Goal: Task Accomplishment & Management: Manage account settings

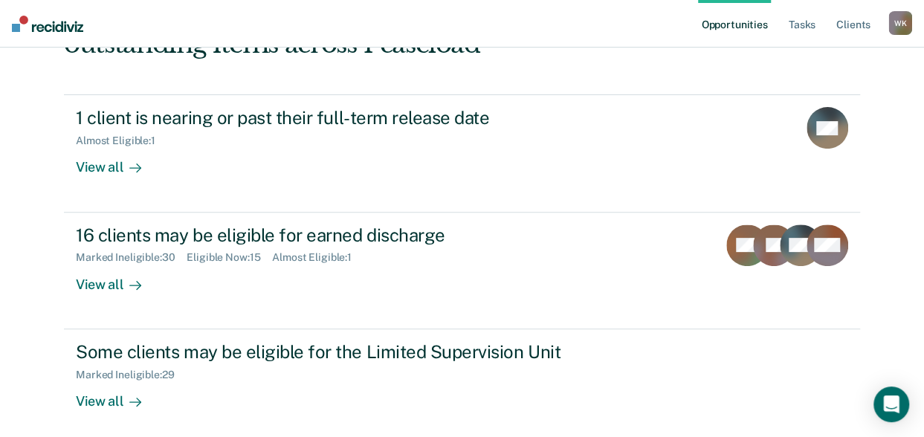
scroll to position [149, 0]
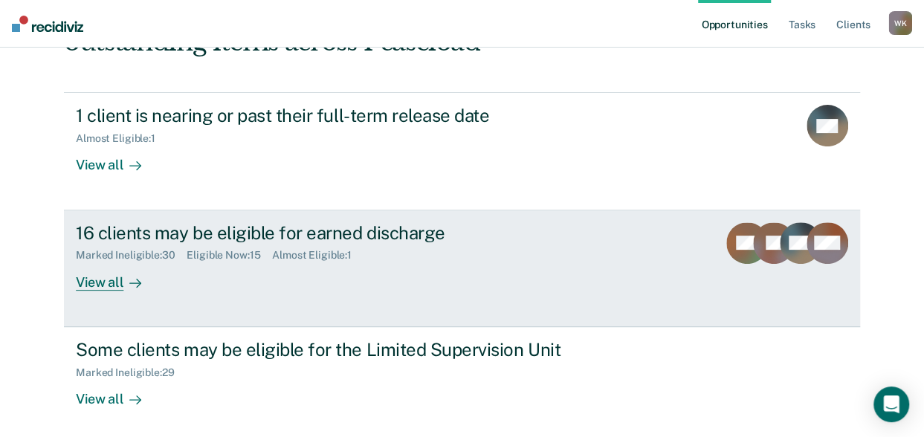
click at [107, 280] on div "View all" at bounding box center [117, 276] width 83 height 29
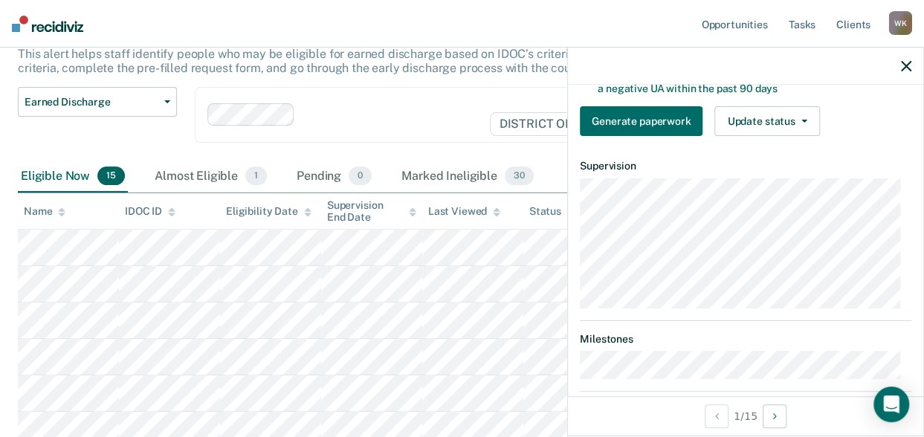
scroll to position [311, 0]
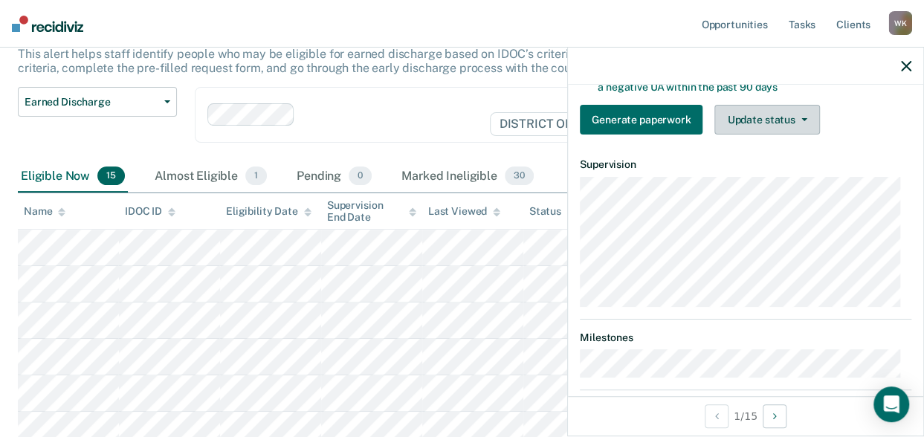
click at [748, 135] on button "Update status" at bounding box center [766, 120] width 105 height 30
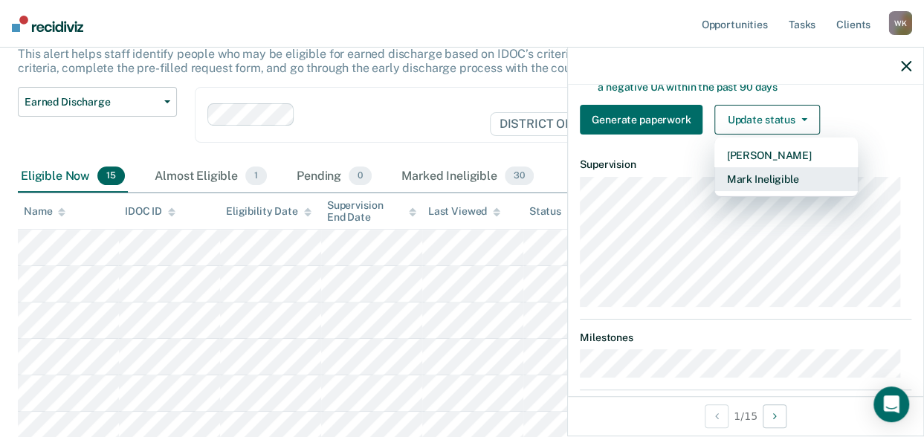
click at [742, 187] on button "Mark Ineligible" at bounding box center [785, 179] width 143 height 24
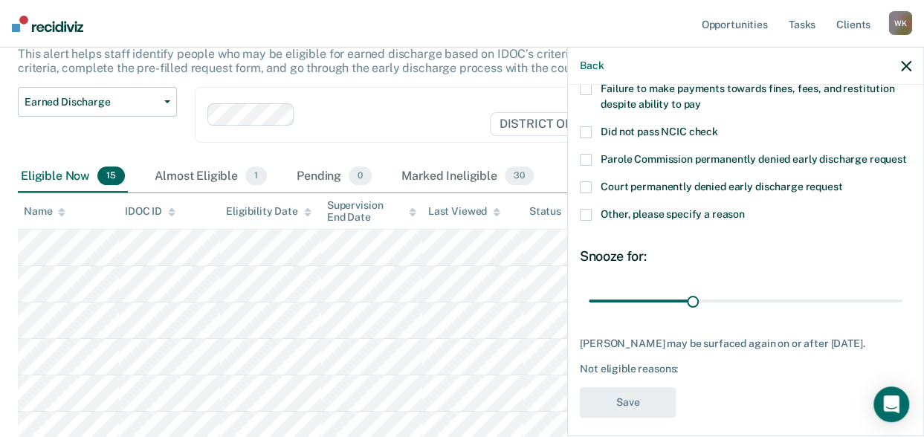
scroll to position [142, 0]
click at [590, 198] on label "Court permanently denied early discharge request" at bounding box center [745, 190] width 331 height 16
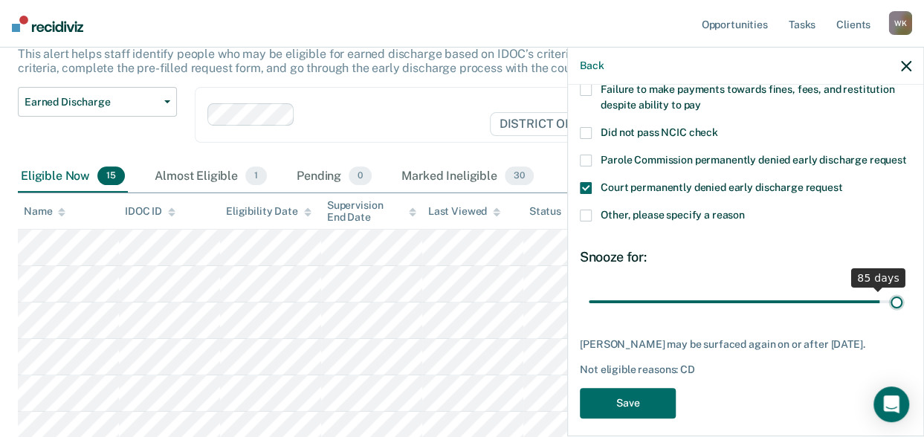
drag, startPoint x: 692, startPoint y: 313, endPoint x: 923, endPoint y: 313, distance: 231.1
type input "90"
click at [902, 313] on input "range" at bounding box center [746, 301] width 314 height 26
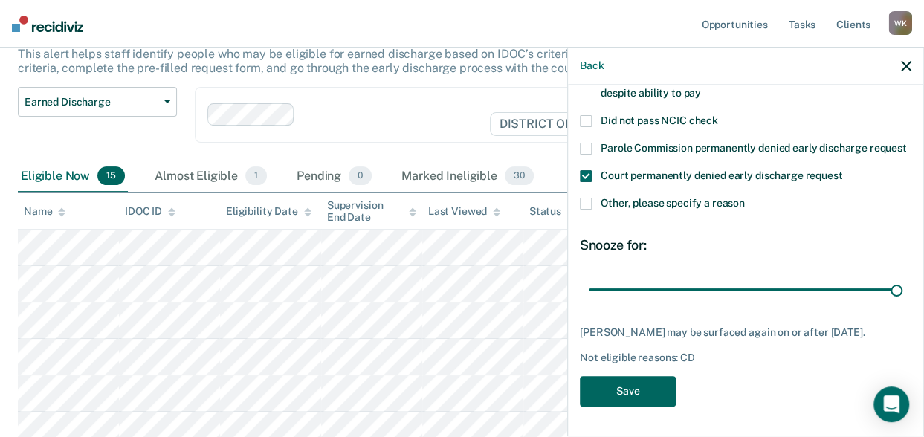
click at [642, 380] on button "Save" at bounding box center [628, 391] width 96 height 30
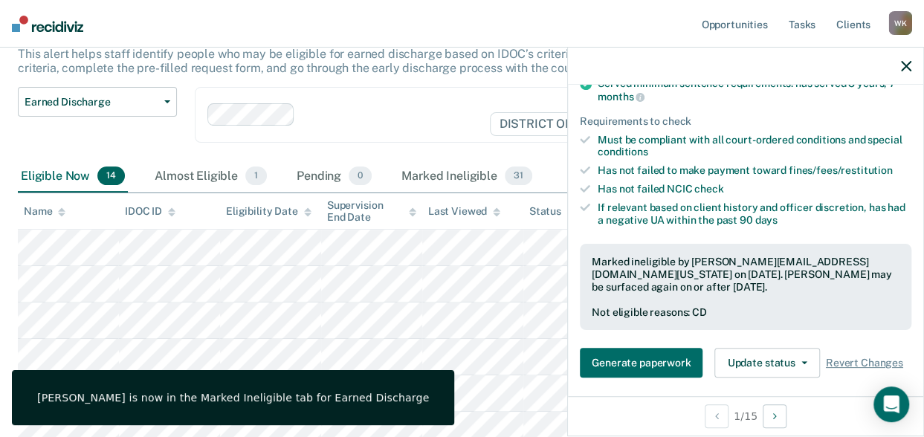
click at [904, 69] on icon "button" at bounding box center [906, 66] width 10 height 10
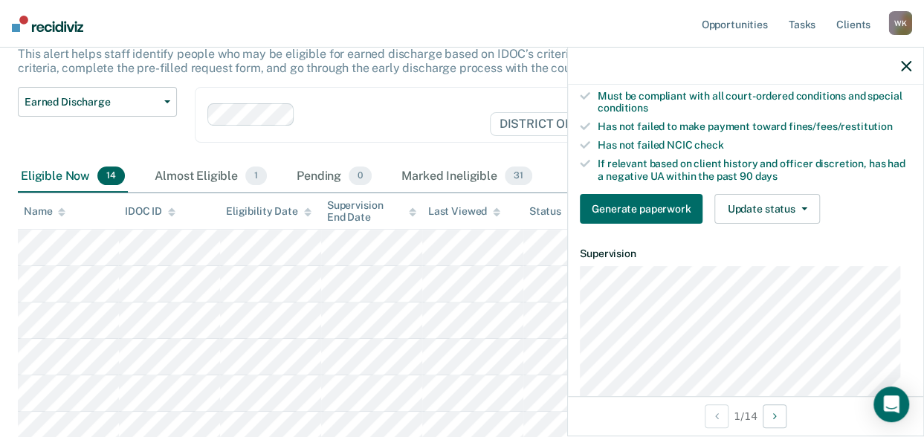
scroll to position [221, 0]
click at [760, 224] on button "Update status" at bounding box center [766, 210] width 105 height 30
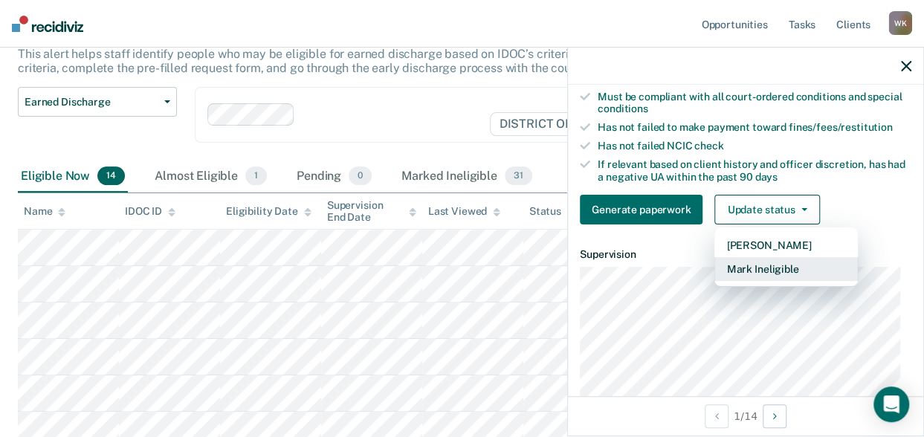
click at [745, 281] on button "Mark Ineligible" at bounding box center [785, 269] width 143 height 24
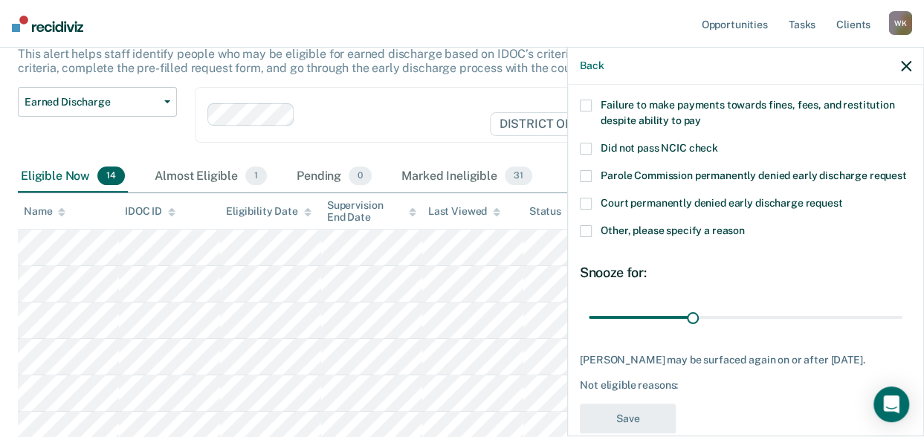
scroll to position [120, 0]
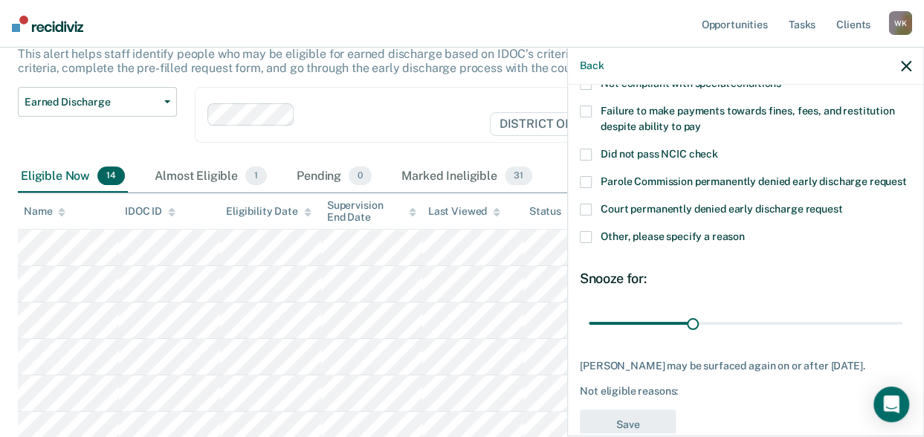
click at [586, 216] on span at bounding box center [586, 210] width 12 height 12
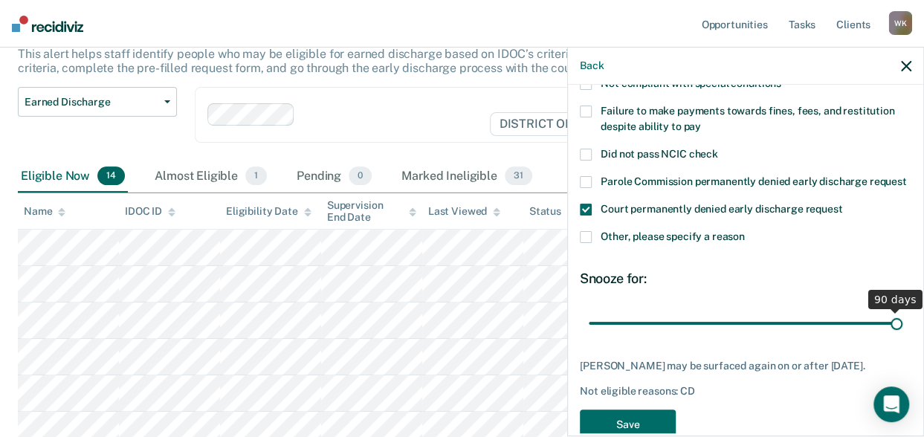
drag, startPoint x: 690, startPoint y: 334, endPoint x: 898, endPoint y: 348, distance: 209.3
type input "90"
click at [898, 336] on input "range" at bounding box center [746, 323] width 314 height 26
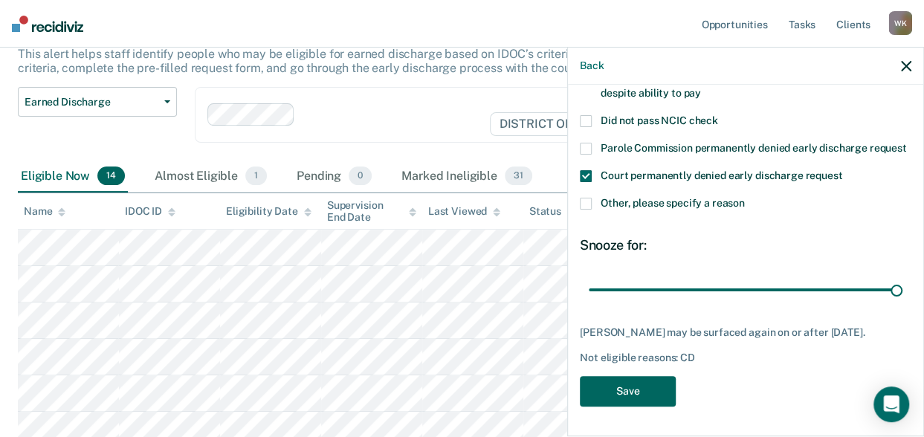
click at [646, 402] on button "Save" at bounding box center [628, 391] width 96 height 30
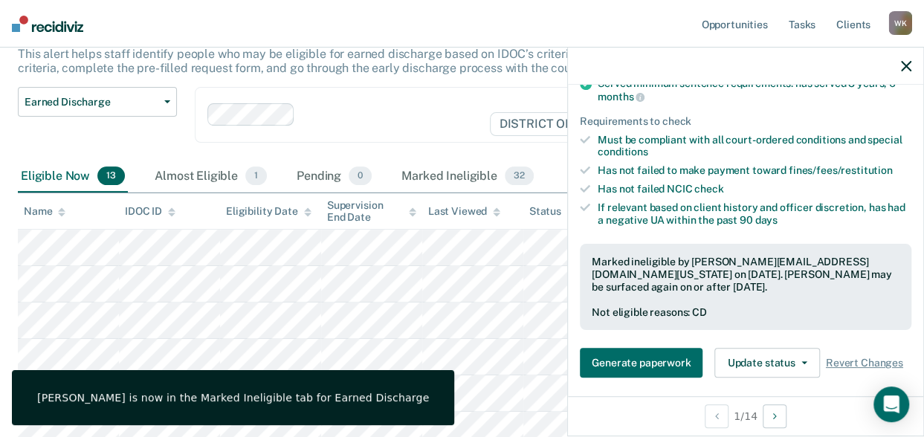
click at [907, 68] on icon "button" at bounding box center [906, 66] width 10 height 10
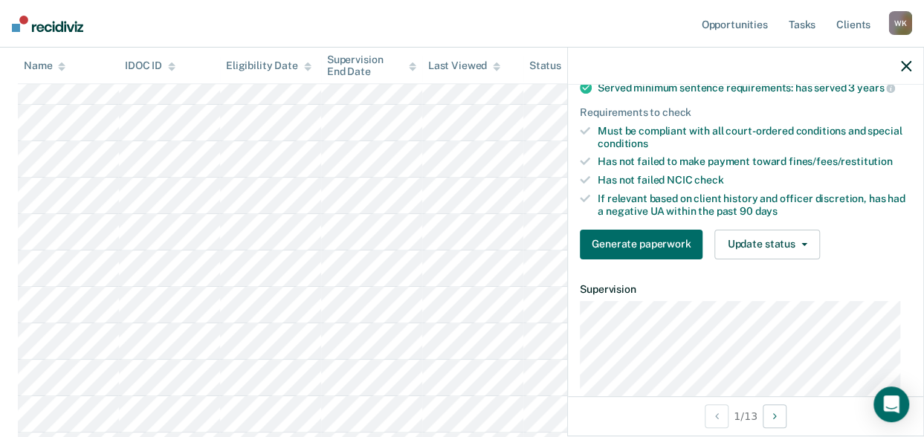
scroll to position [183, 0]
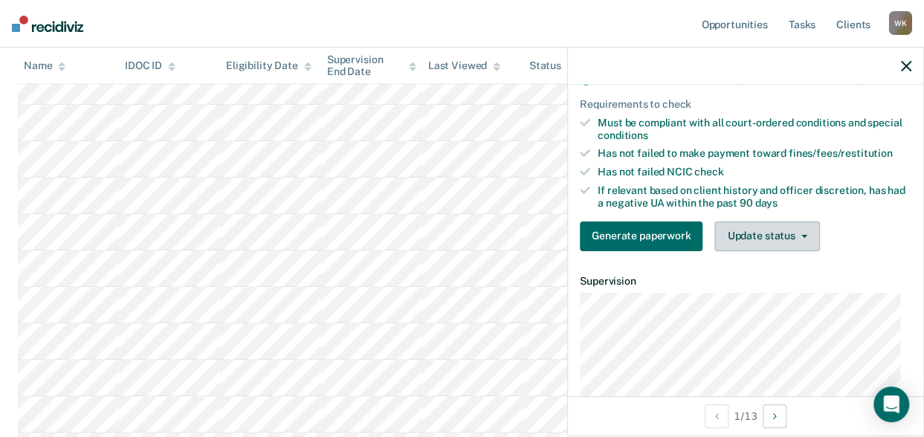
click at [765, 243] on button "Update status" at bounding box center [766, 236] width 105 height 30
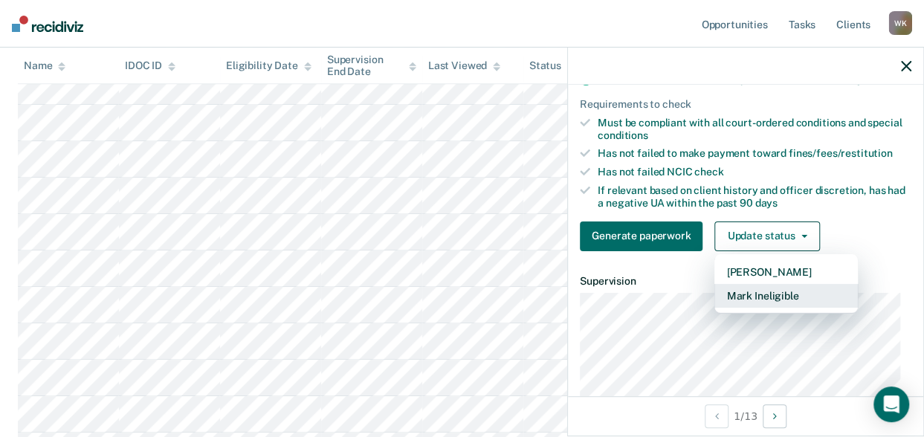
click at [752, 305] on button "Mark Ineligible" at bounding box center [785, 296] width 143 height 24
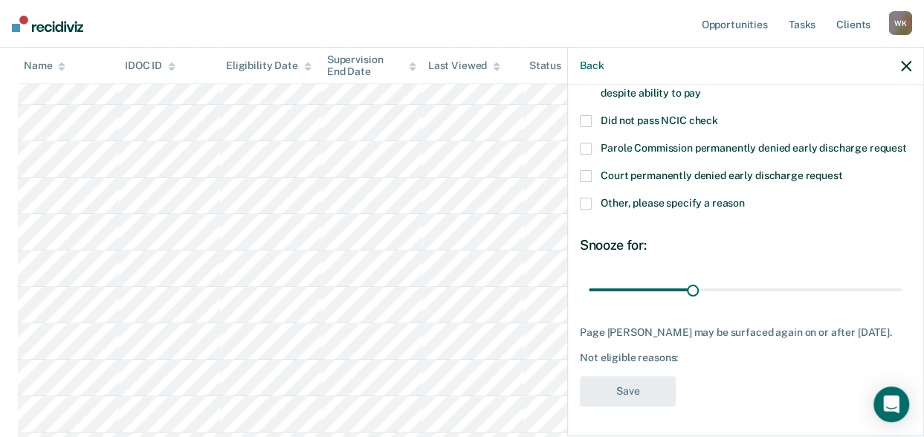
scroll to position [178, 0]
click at [583, 198] on span at bounding box center [586, 204] width 12 height 12
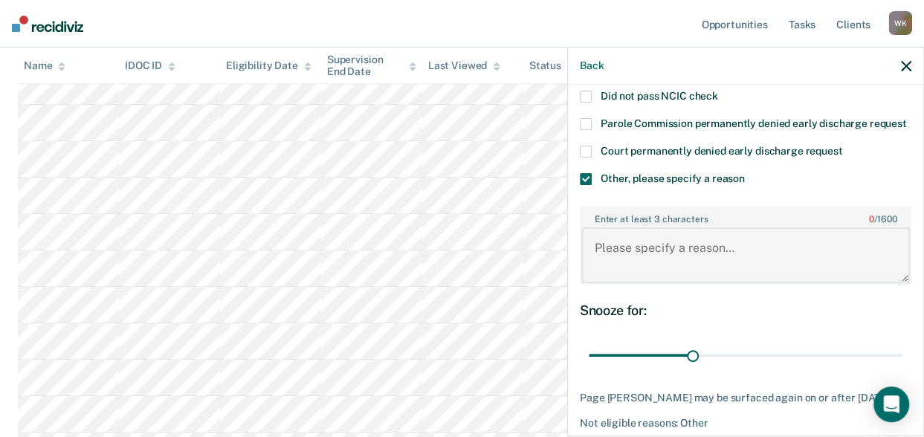
click at [660, 268] on textarea "Enter at least 3 characters 0 / 1600" at bounding box center [745, 254] width 328 height 55
type textarea "2 time felony DUI'er"
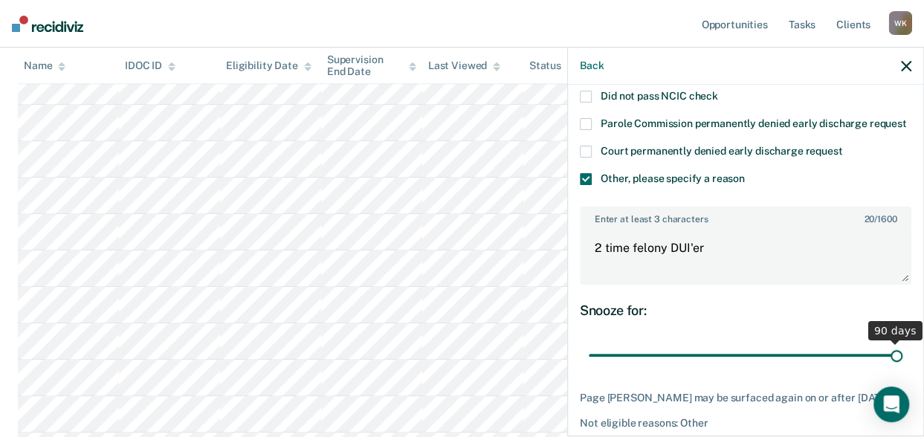
drag, startPoint x: 688, startPoint y: 368, endPoint x: 942, endPoint y: 372, distance: 254.2
type input "90"
click at [902, 368] on input "range" at bounding box center [746, 355] width 314 height 26
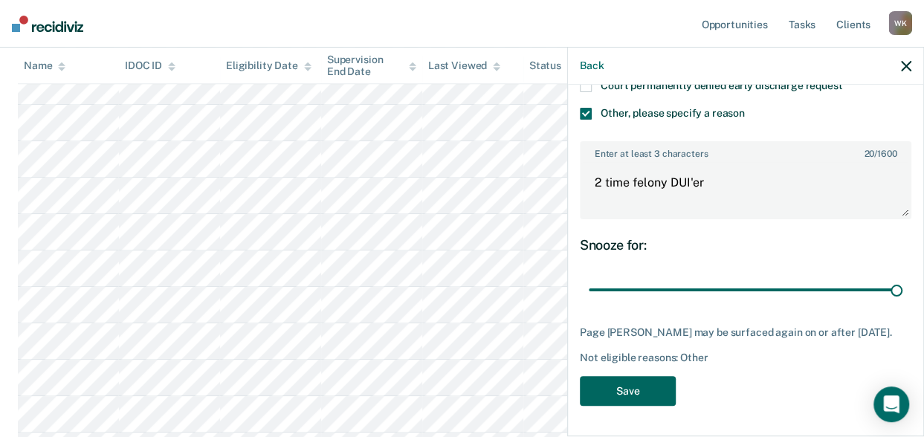
click at [620, 392] on button "Save" at bounding box center [628, 391] width 96 height 30
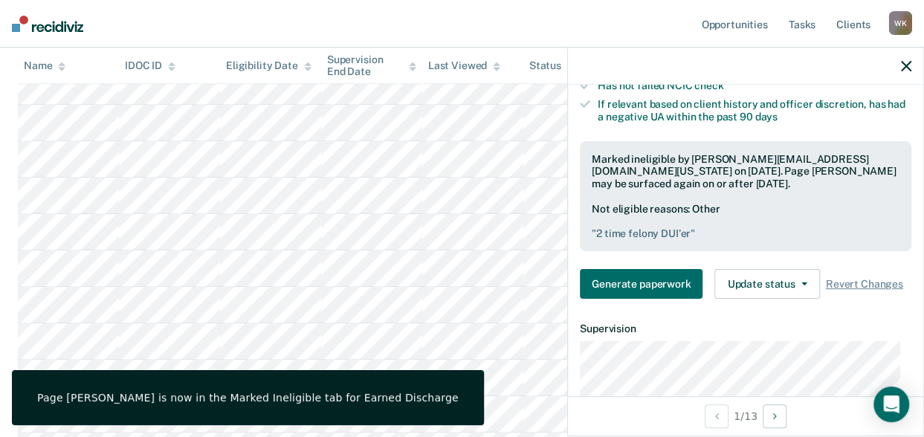
click at [910, 64] on icon "button" at bounding box center [906, 66] width 10 height 10
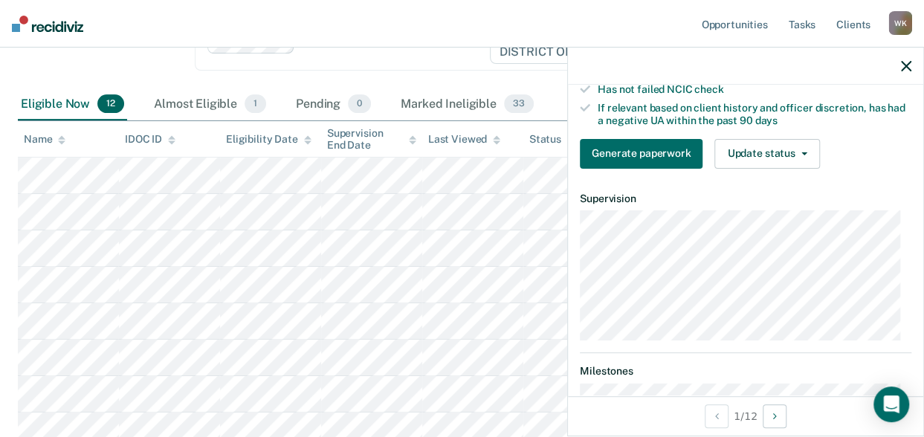
scroll to position [250, 0]
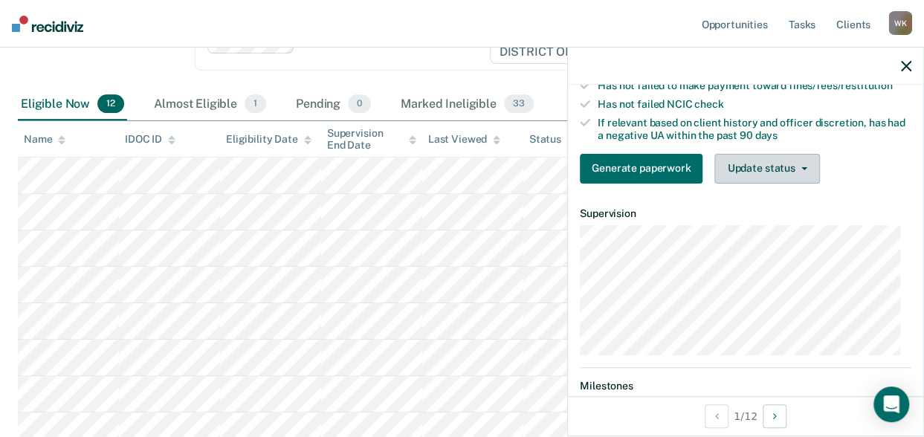
click at [750, 183] on button "Update status" at bounding box center [766, 169] width 105 height 30
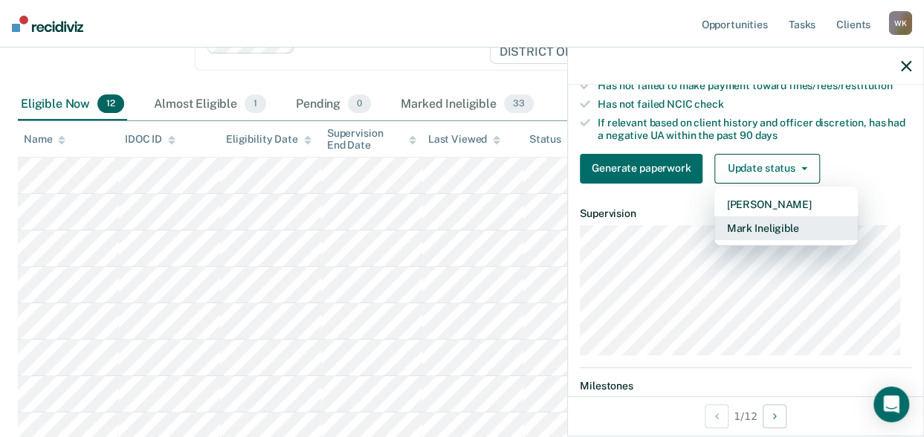
click at [756, 240] on button "Mark Ineligible" at bounding box center [785, 228] width 143 height 24
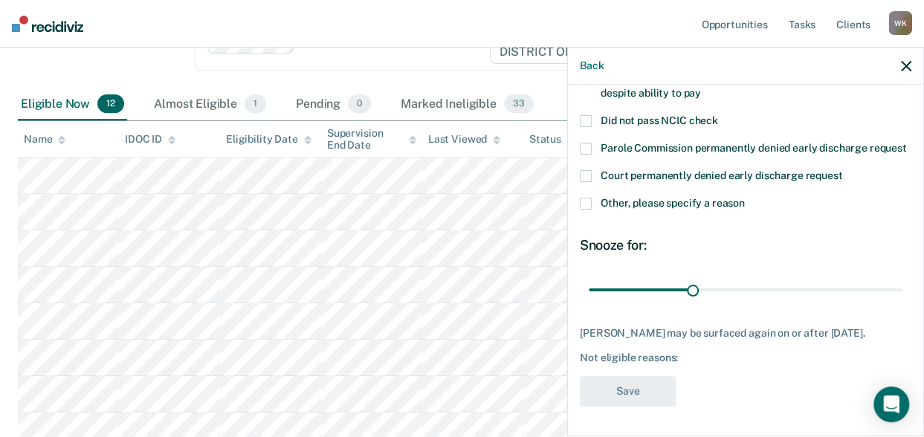
scroll to position [178, 0]
click at [580, 198] on span at bounding box center [586, 204] width 12 height 12
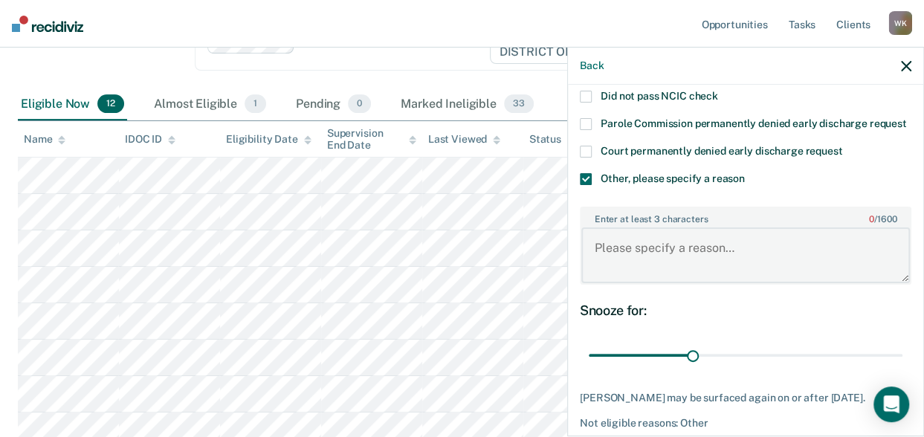
click at [647, 271] on textarea "Enter at least 3 characters 0 / 1600" at bounding box center [745, 254] width 328 height 55
paste textarea "2 time felony DUI'er"
type textarea "2 time felony DUI'er"
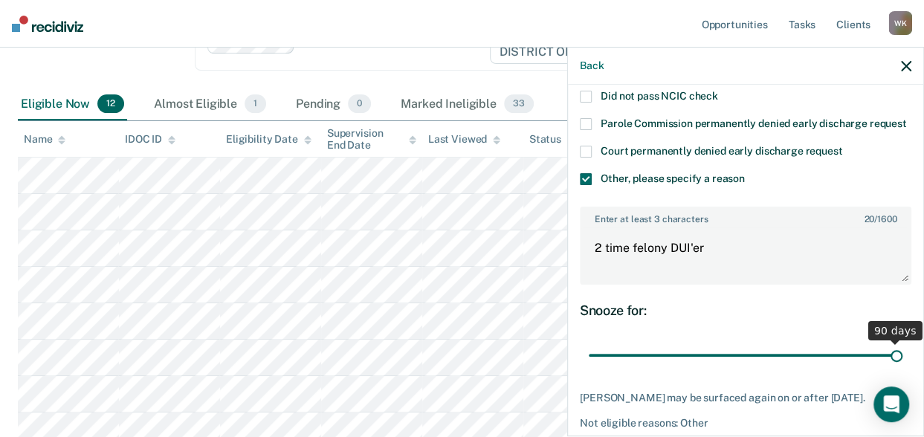
drag, startPoint x: 687, startPoint y: 368, endPoint x: 927, endPoint y: 360, distance: 240.9
type input "90"
click at [902, 360] on input "range" at bounding box center [746, 355] width 314 height 26
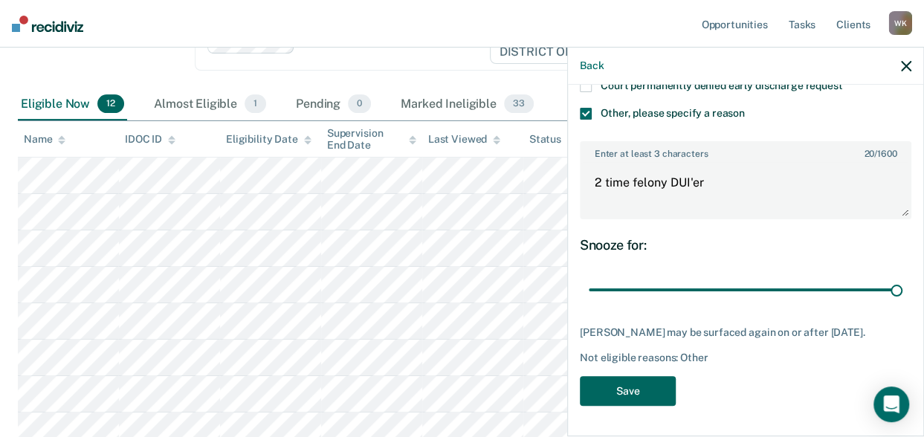
click at [645, 401] on button "Save" at bounding box center [628, 391] width 96 height 30
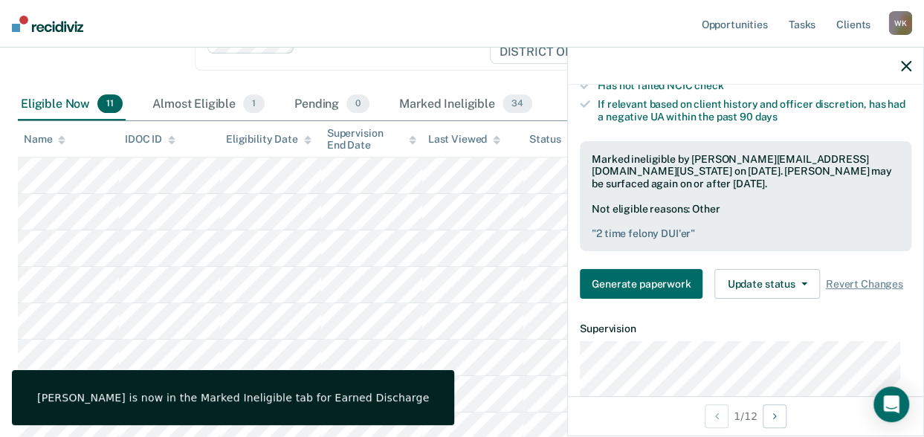
click at [907, 69] on icon "button" at bounding box center [906, 66] width 10 height 10
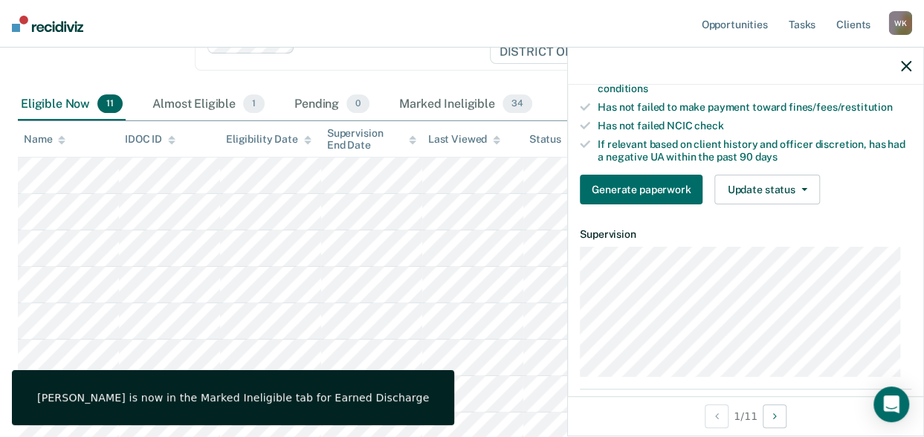
scroll to position [242, 0]
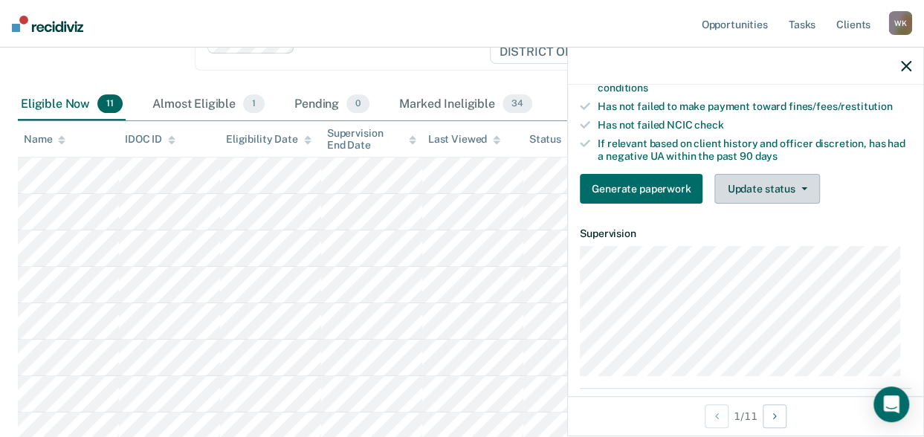
click at [745, 203] on button "Update status" at bounding box center [766, 189] width 105 height 30
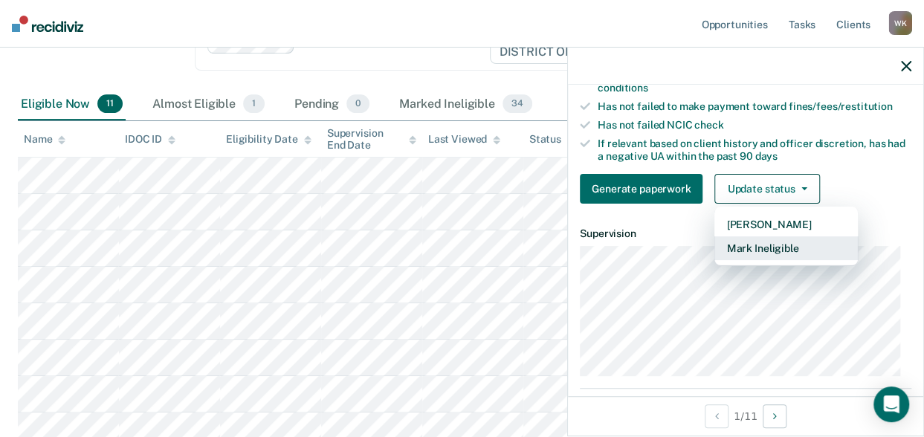
click at [745, 259] on button "Mark Ineligible" at bounding box center [785, 248] width 143 height 24
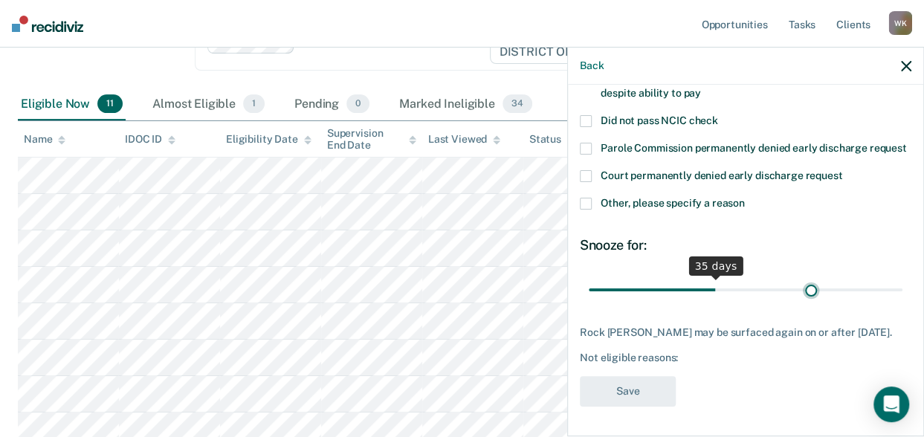
scroll to position [166, 0]
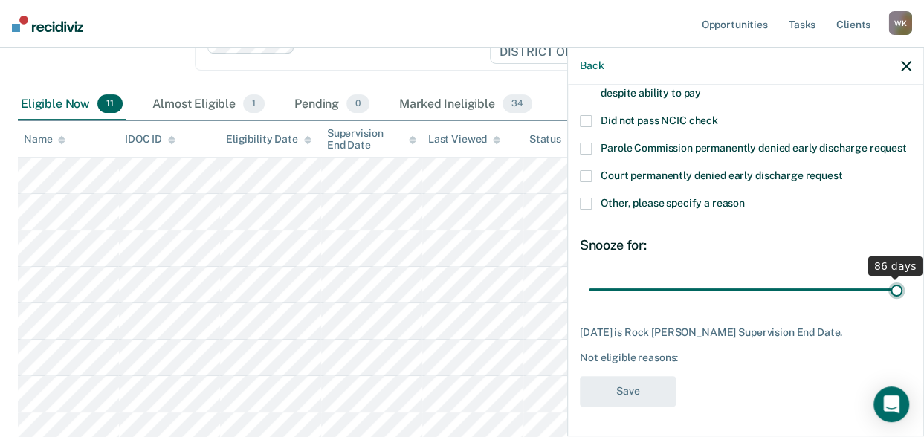
drag, startPoint x: 703, startPoint y: 275, endPoint x: 929, endPoint y: 269, distance: 226.0
type input "86"
click at [902, 276] on input "range" at bounding box center [746, 289] width 314 height 26
click at [587, 205] on span at bounding box center [586, 204] width 12 height 12
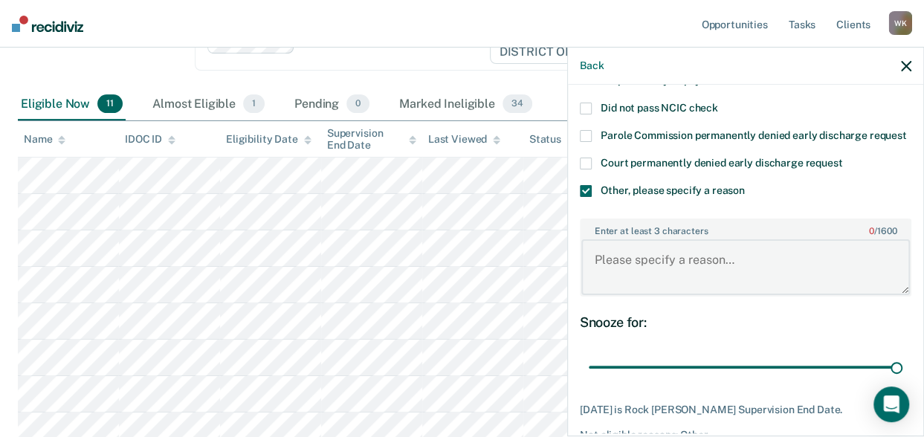
click at [632, 265] on textarea "Enter at least 3 characters 0 / 1600" at bounding box center [745, 266] width 328 height 55
type textarea "l"
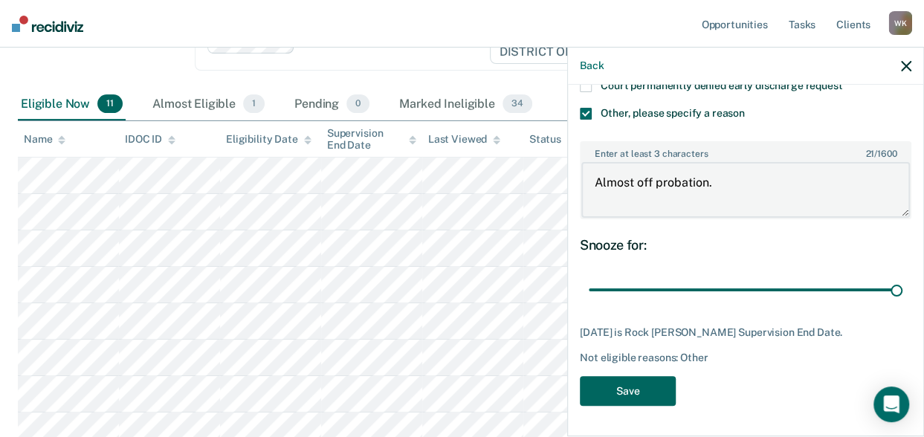
type textarea "Almost off probation."
click at [629, 395] on button "Save" at bounding box center [628, 391] width 96 height 30
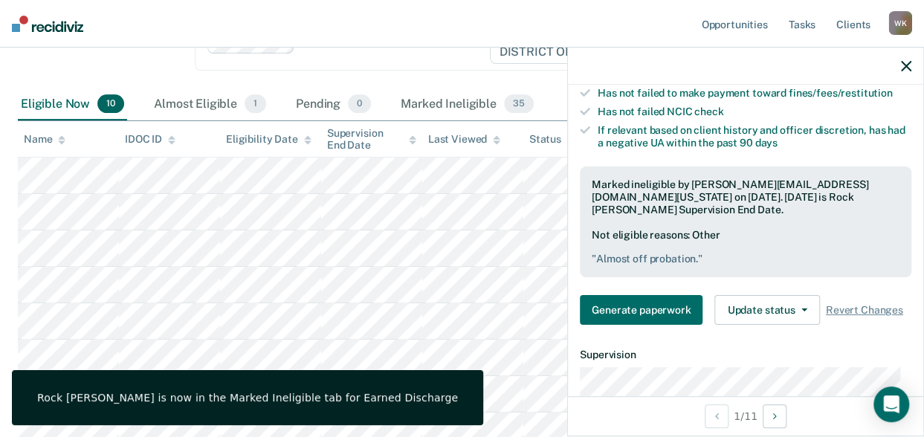
click at [906, 65] on icon "button" at bounding box center [906, 66] width 10 height 10
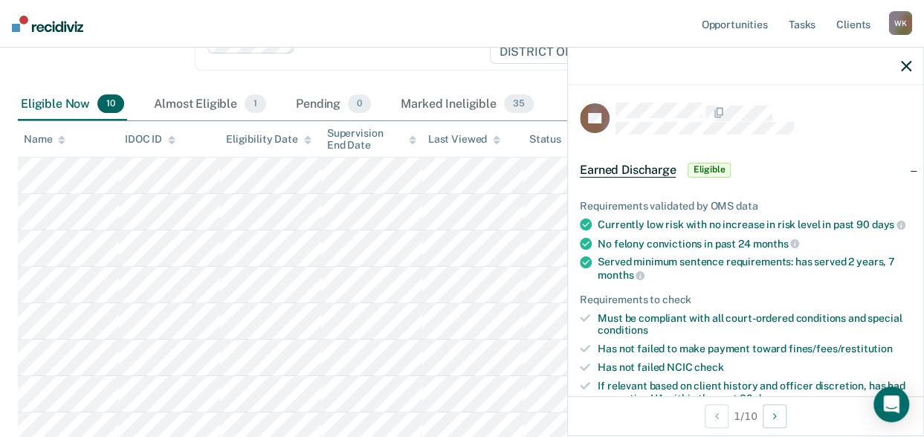
scroll to position [258, 0]
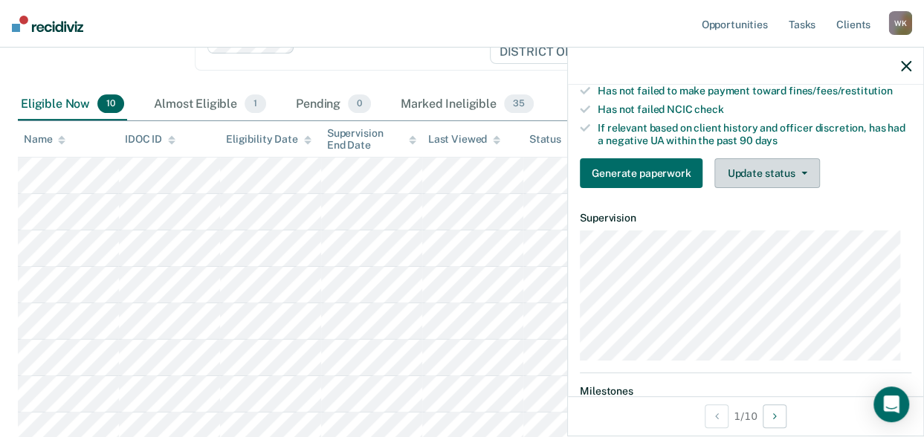
click at [759, 181] on button "Update status" at bounding box center [766, 173] width 105 height 30
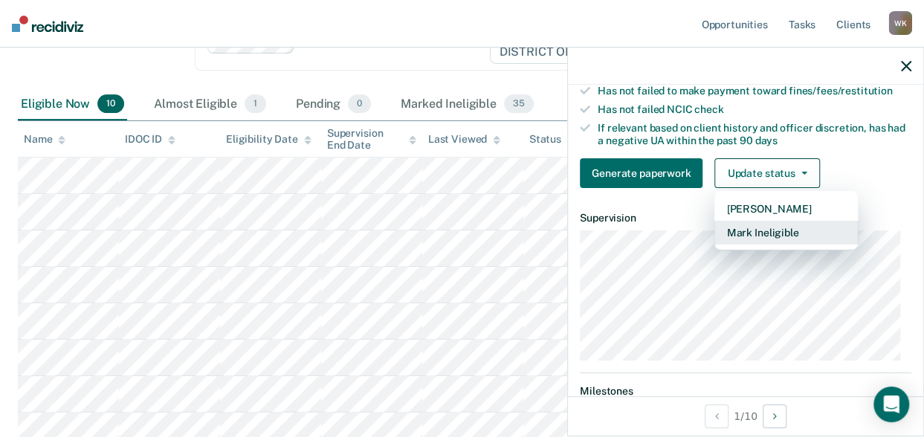
click at [758, 242] on button "Mark Ineligible" at bounding box center [785, 233] width 143 height 24
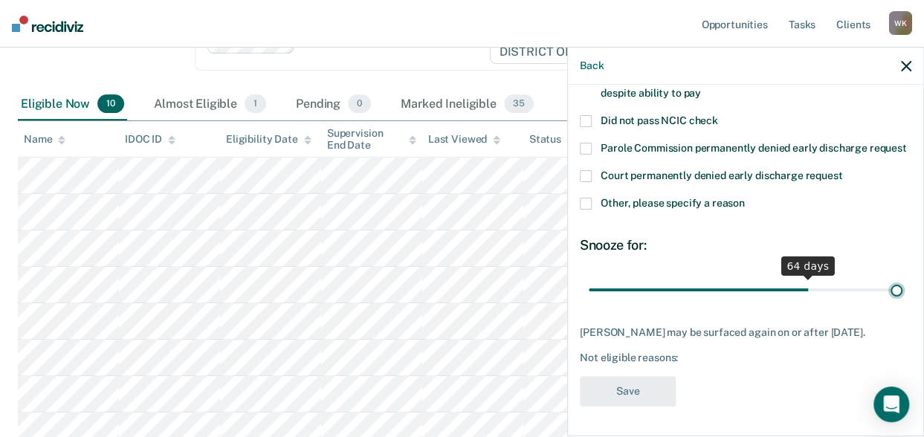
scroll to position [178, 0]
drag, startPoint x: 703, startPoint y: 279, endPoint x: 942, endPoint y: 283, distance: 239.3
type input "90"
click at [902, 283] on input "range" at bounding box center [746, 289] width 314 height 26
click at [584, 198] on span at bounding box center [586, 204] width 12 height 12
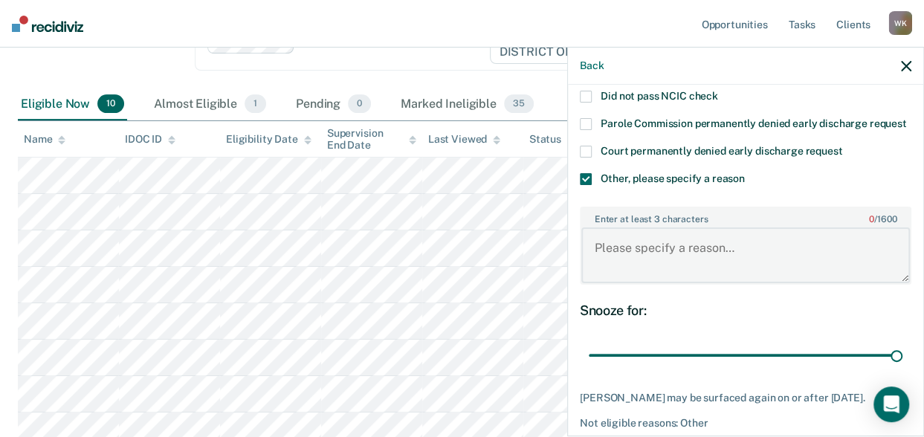
click at [636, 274] on textarea "Enter at least 3 characters 0 / 1600" at bounding box center [745, 254] width 328 height 55
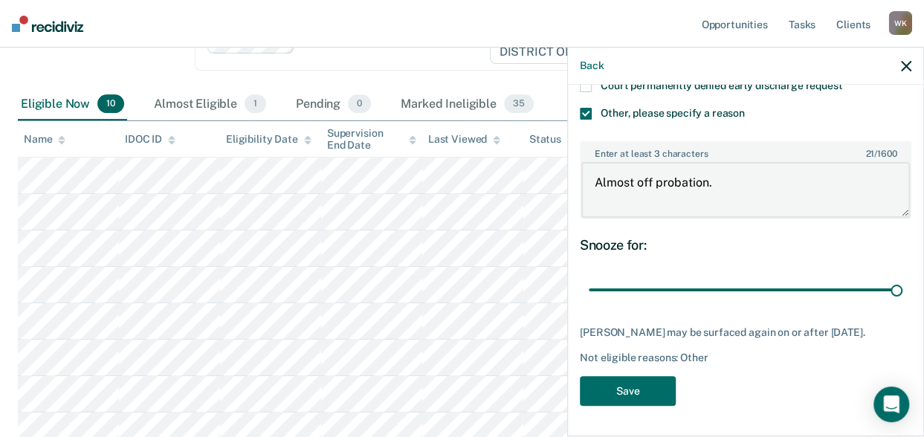
scroll to position [269, 0]
type textarea "Almost off probation."
click at [619, 400] on button "Save" at bounding box center [628, 391] width 96 height 30
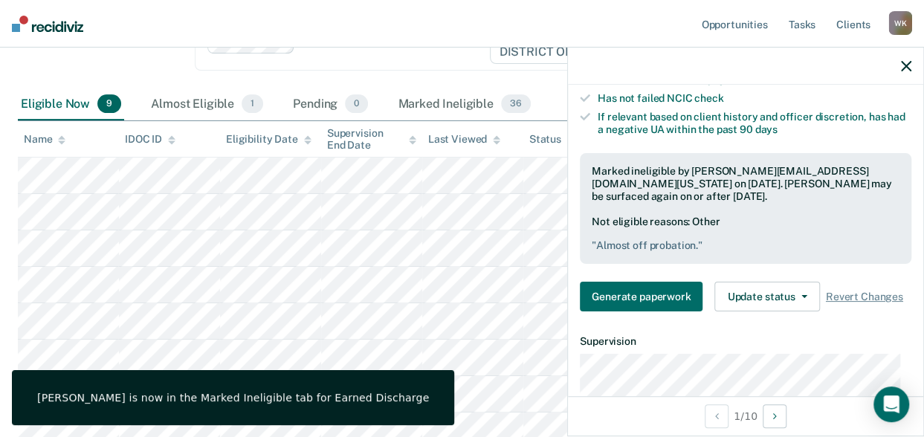
click at [907, 74] on div at bounding box center [745, 66] width 355 height 37
click at [907, 69] on icon "button" at bounding box center [906, 66] width 10 height 10
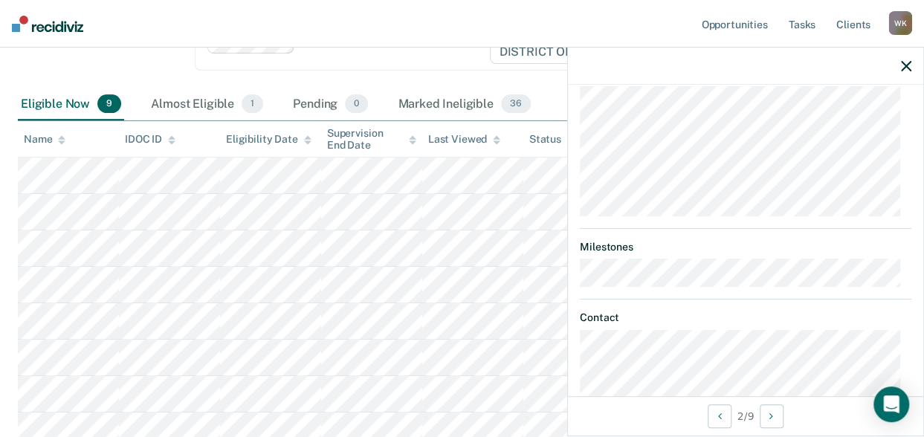
scroll to position [215, 0]
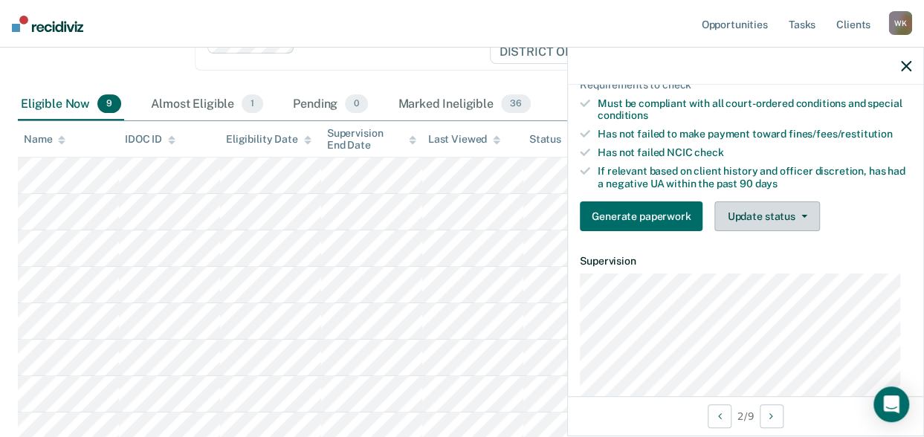
click at [752, 230] on button "Update status" at bounding box center [766, 216] width 105 height 30
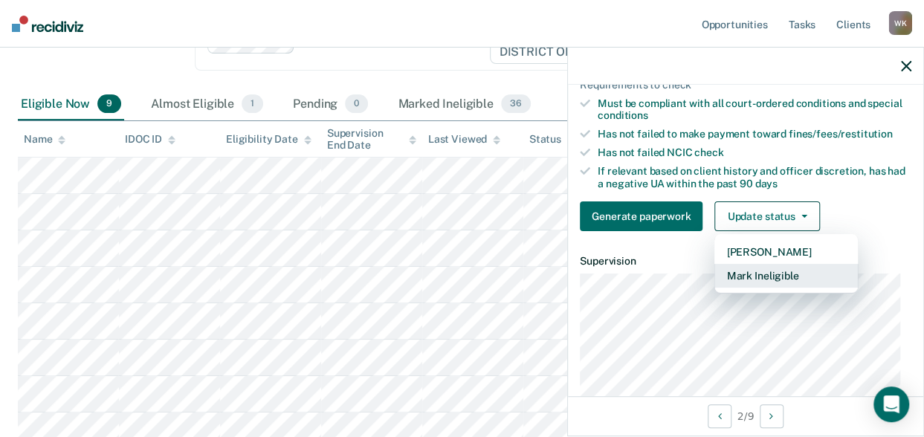
click at [752, 288] on button "Mark Ineligible" at bounding box center [785, 276] width 143 height 24
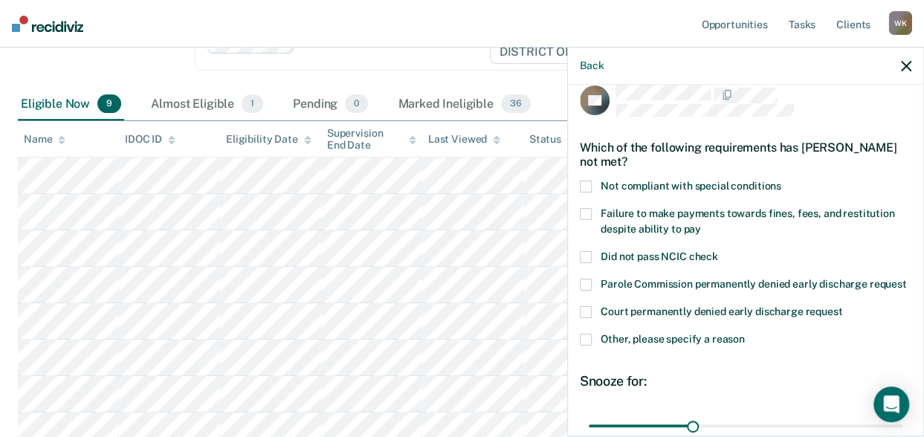
scroll to position [17, 0]
click at [586, 187] on span at bounding box center [586, 187] width 12 height 12
click at [584, 209] on span at bounding box center [586, 215] width 12 height 12
click at [584, 184] on span at bounding box center [586, 187] width 12 height 12
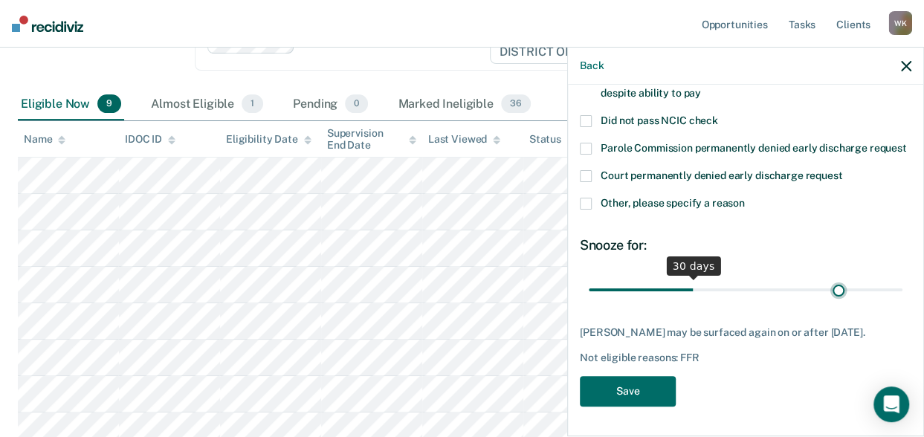
scroll to position [178, 0]
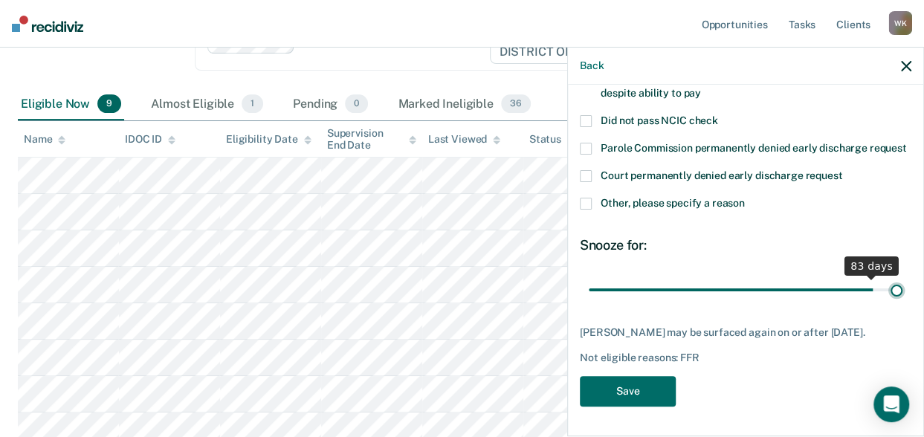
drag, startPoint x: 689, startPoint y: 276, endPoint x: 918, endPoint y: 273, distance: 228.9
type input "90"
click at [902, 276] on input "range" at bounding box center [746, 289] width 314 height 26
click at [661, 389] on button "Save" at bounding box center [628, 391] width 96 height 30
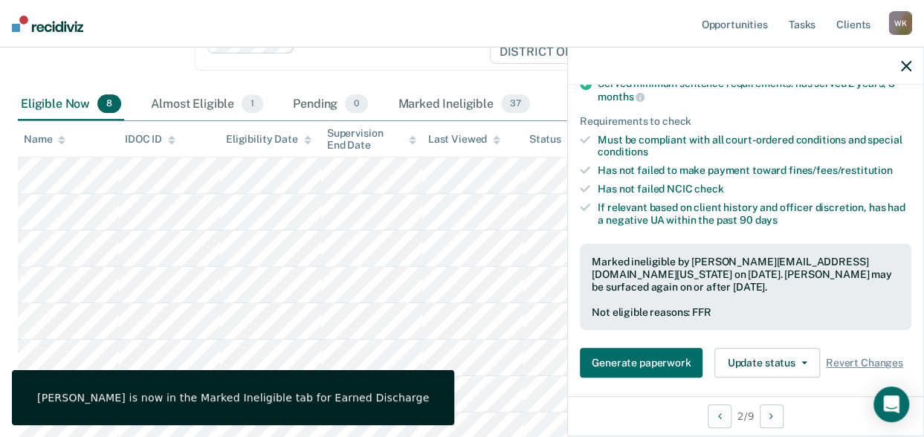
click at [905, 68] on icon "button" at bounding box center [906, 66] width 10 height 10
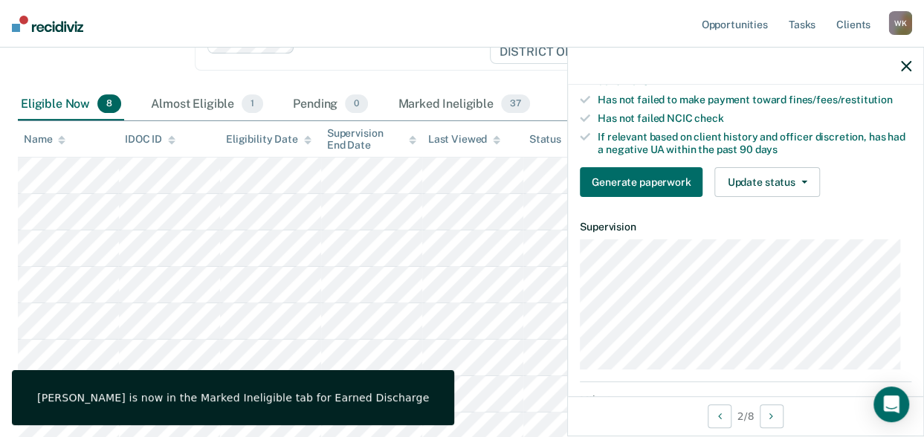
scroll to position [250, 0]
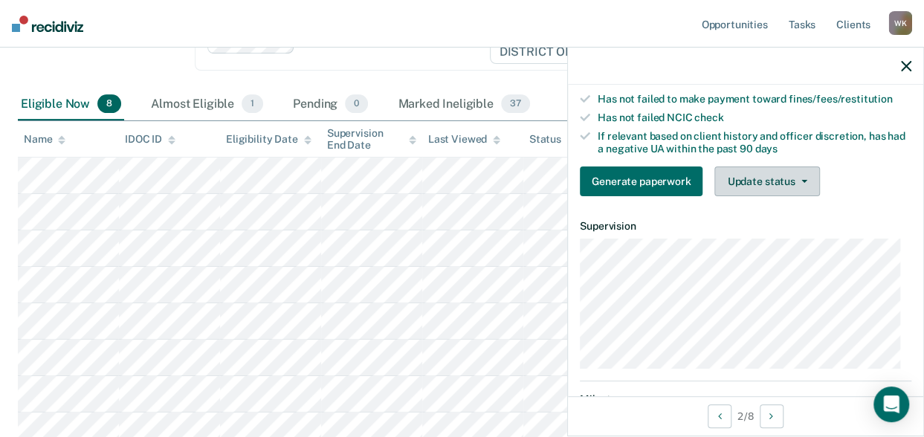
click at [768, 189] on button "Update status" at bounding box center [766, 181] width 105 height 30
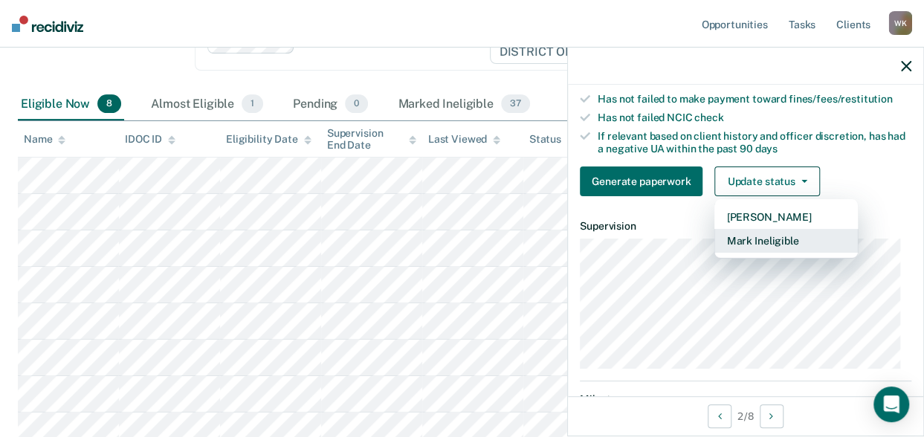
click at [762, 252] on button "Mark Ineligible" at bounding box center [785, 241] width 143 height 24
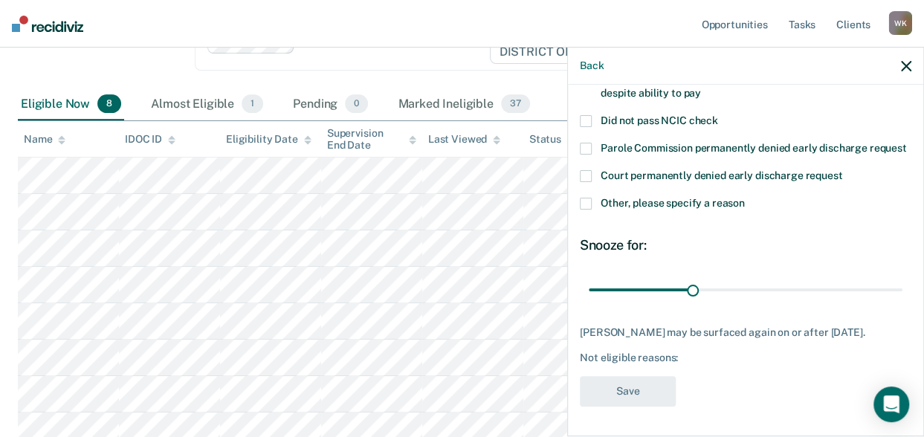
click at [586, 198] on span at bounding box center [586, 204] width 12 height 12
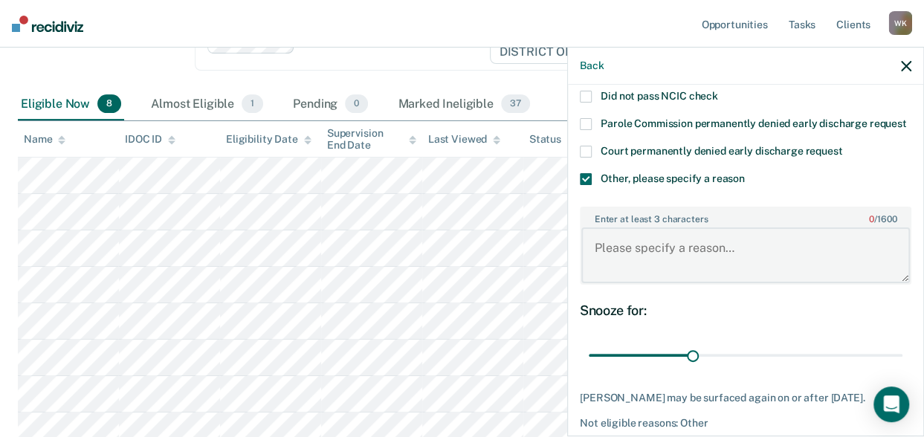
click at [693, 270] on textarea "Enter at least 3 characters 0 / 1600" at bounding box center [745, 254] width 328 height 55
type textarea "Sex Offender"
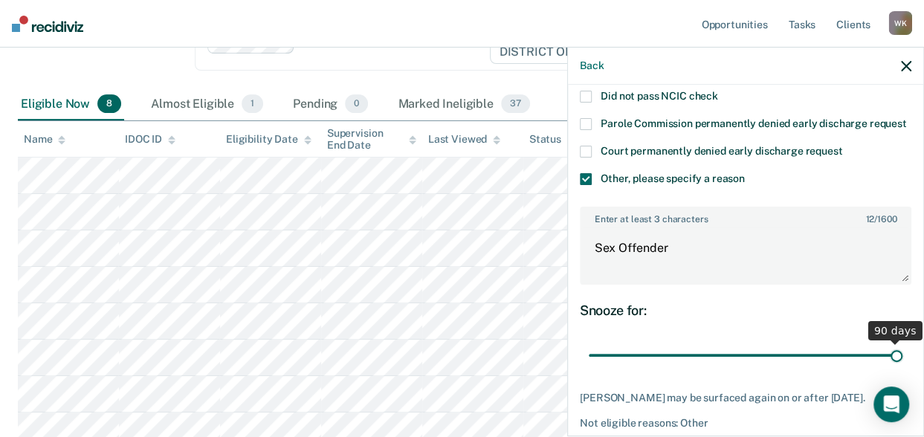
drag, startPoint x: 691, startPoint y: 372, endPoint x: 942, endPoint y: 338, distance: 253.5
type input "90"
click at [902, 342] on input "range" at bounding box center [746, 355] width 314 height 26
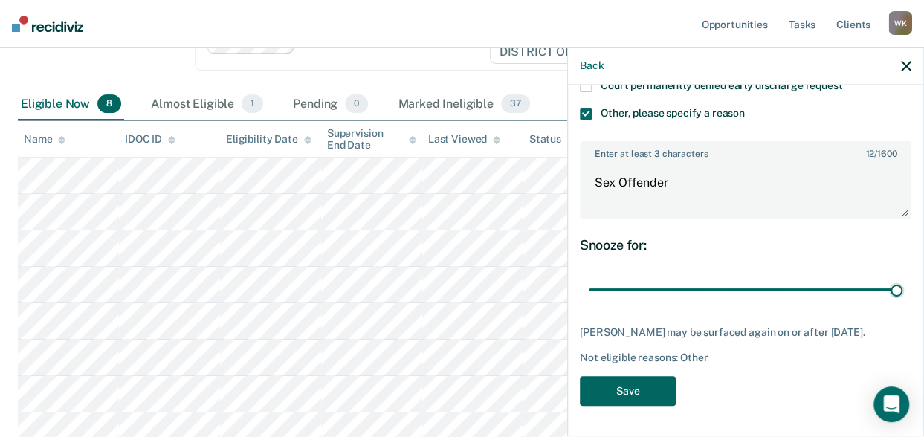
click at [615, 395] on button "Save" at bounding box center [628, 391] width 96 height 30
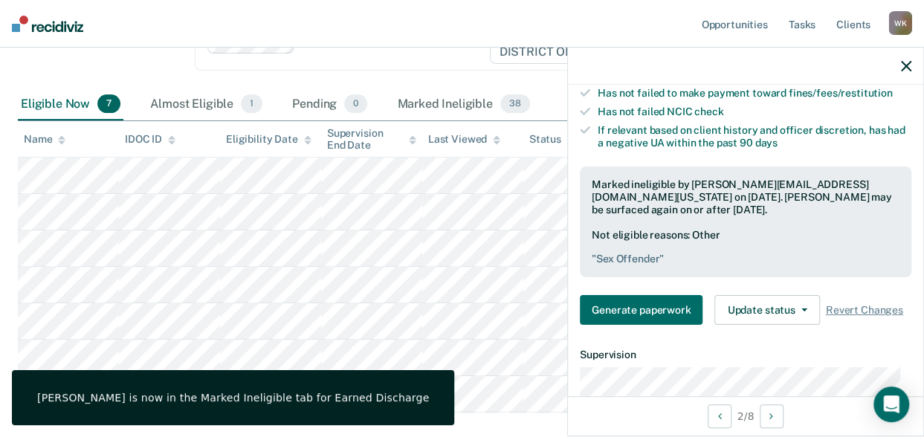
click at [905, 62] on icon "button" at bounding box center [906, 66] width 10 height 10
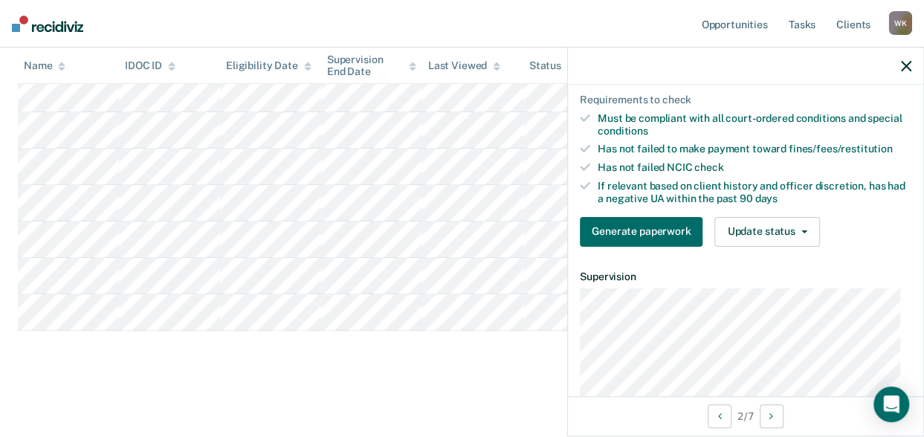
scroll to position [188, 0]
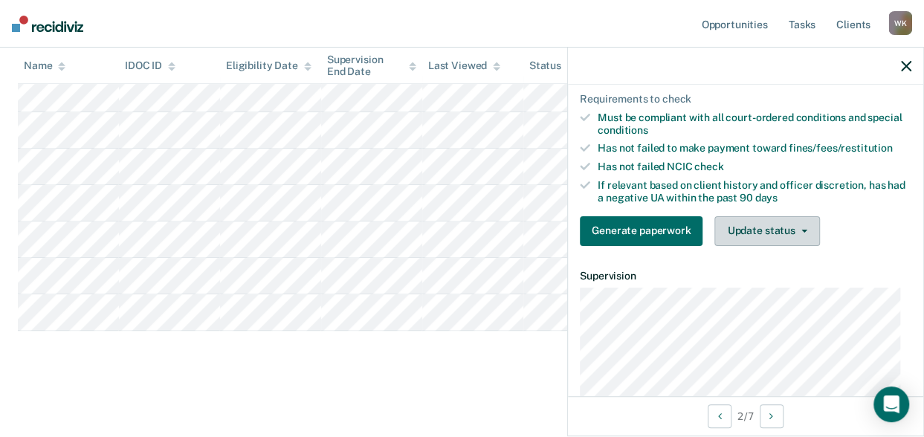
click at [773, 231] on button "Update status" at bounding box center [766, 231] width 105 height 30
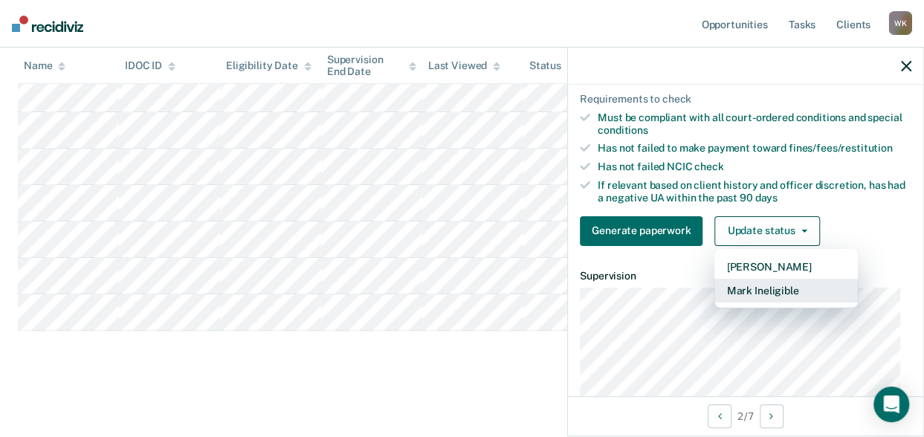
click at [747, 296] on button "Mark Ineligible" at bounding box center [785, 291] width 143 height 24
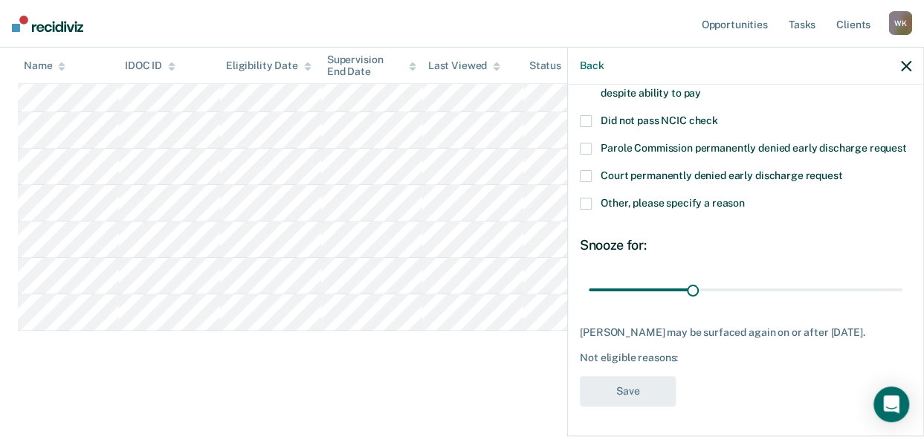
click at [583, 198] on span at bounding box center [586, 204] width 12 height 12
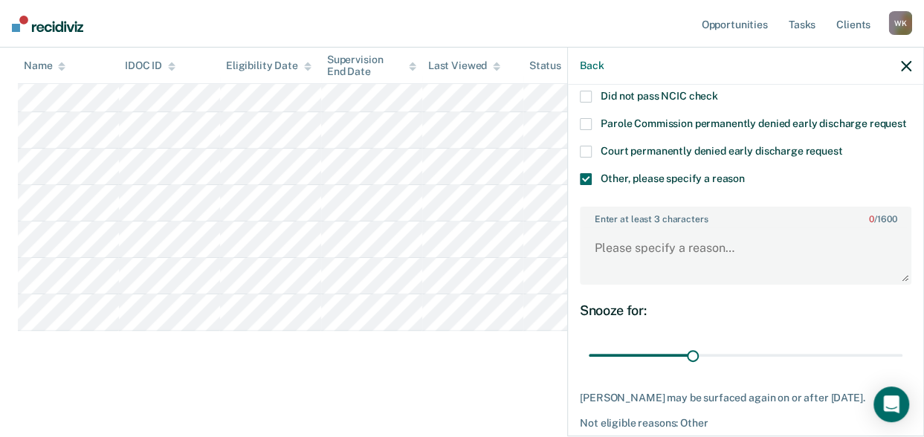
click at [633, 224] on label "Enter at least 3 characters 0 / 1600" at bounding box center [745, 216] width 328 height 16
click at [633, 236] on textarea "Enter at least 3 characters 0 / 1600" at bounding box center [745, 254] width 328 height 55
paste textarea "2 time felony DUI'er"
type textarea "2 time felony DUI'er"
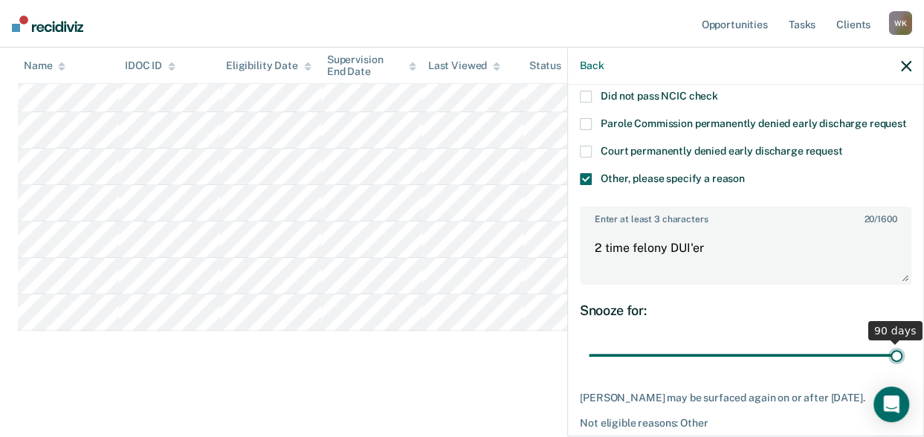
drag, startPoint x: 734, startPoint y: 366, endPoint x: 942, endPoint y: 363, distance: 208.1
type input "90"
click at [902, 363] on input "range" at bounding box center [746, 355] width 314 height 26
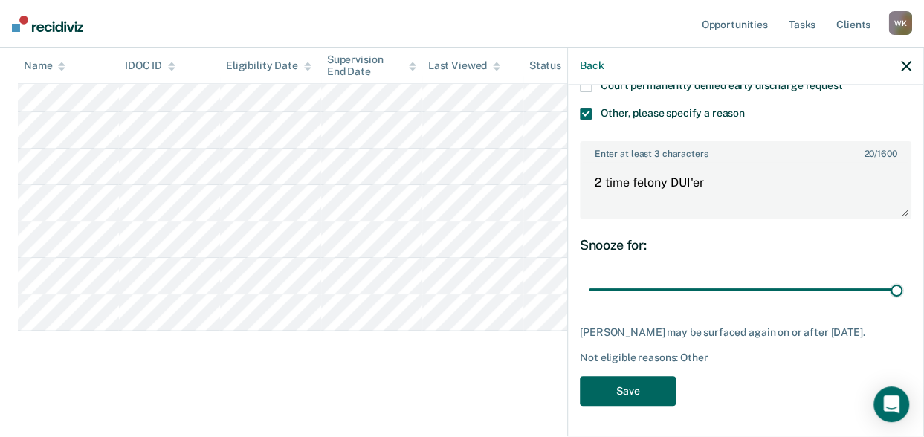
click at [621, 397] on button "Save" at bounding box center [628, 391] width 96 height 30
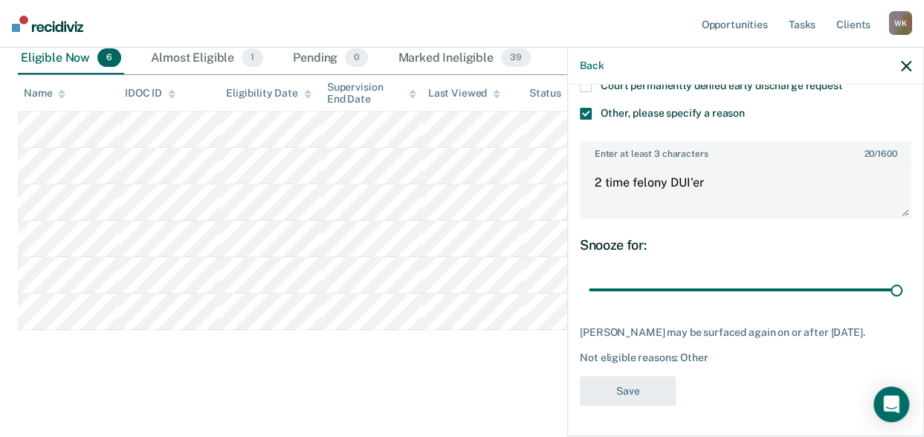
scroll to position [216, 0]
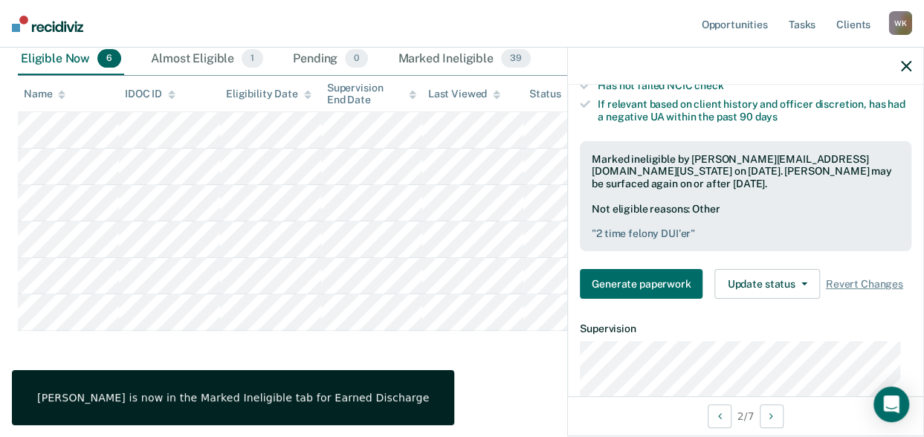
click at [908, 70] on icon "button" at bounding box center [906, 66] width 10 height 10
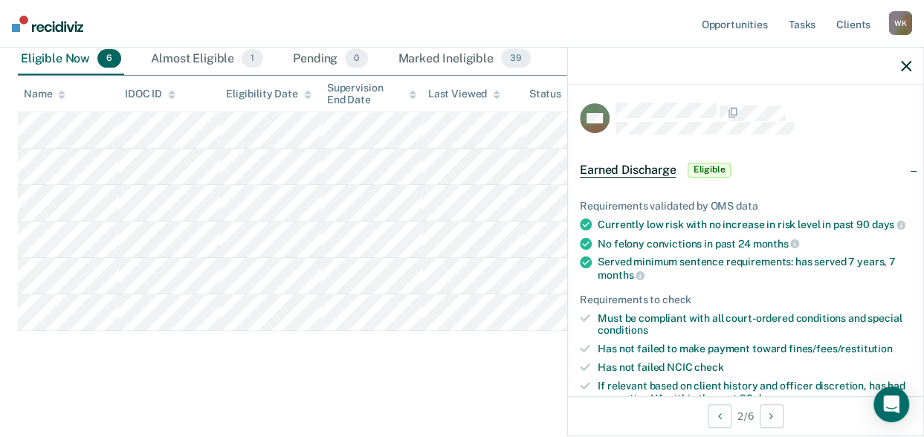
scroll to position [266, 0]
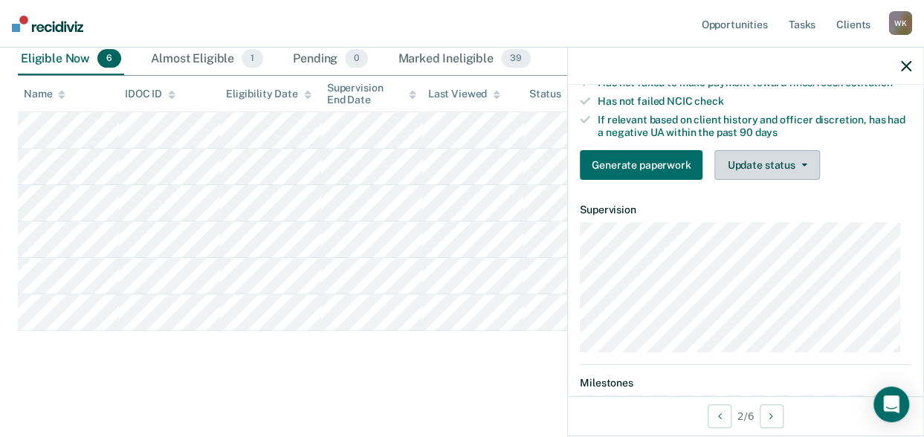
click at [764, 179] on button "Update status" at bounding box center [766, 165] width 105 height 30
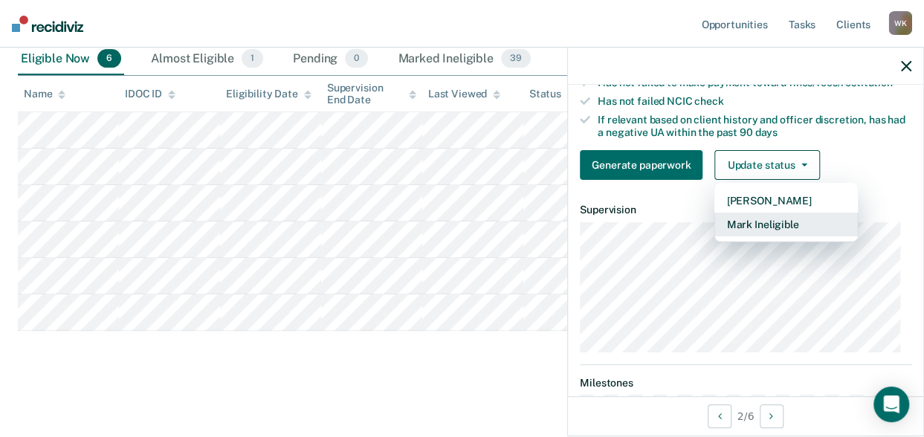
click at [748, 236] on button "Mark Ineligible" at bounding box center [785, 225] width 143 height 24
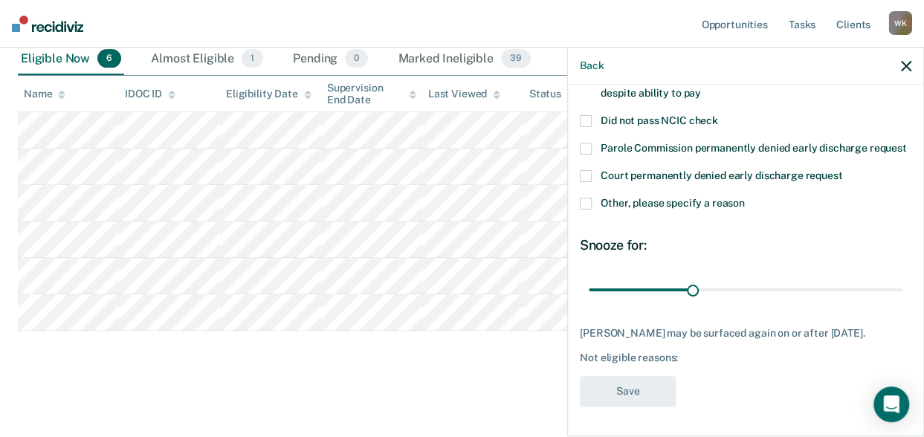
scroll to position [178, 0]
click at [587, 198] on span at bounding box center [586, 204] width 12 height 12
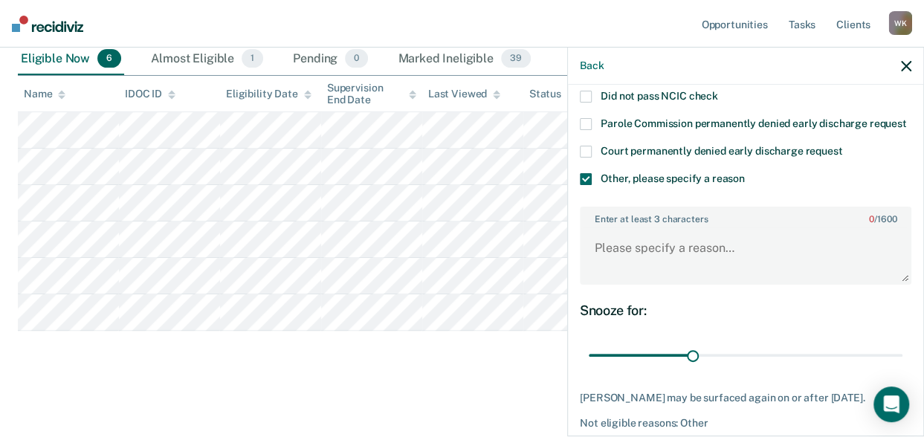
click at [585, 185] on span at bounding box center [586, 179] width 12 height 12
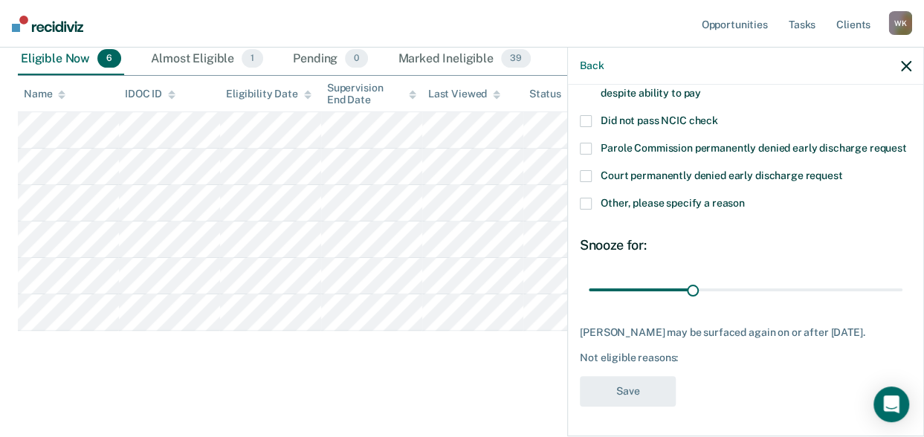
click at [583, 170] on label "Court permanently denied early discharge request" at bounding box center [745, 178] width 331 height 16
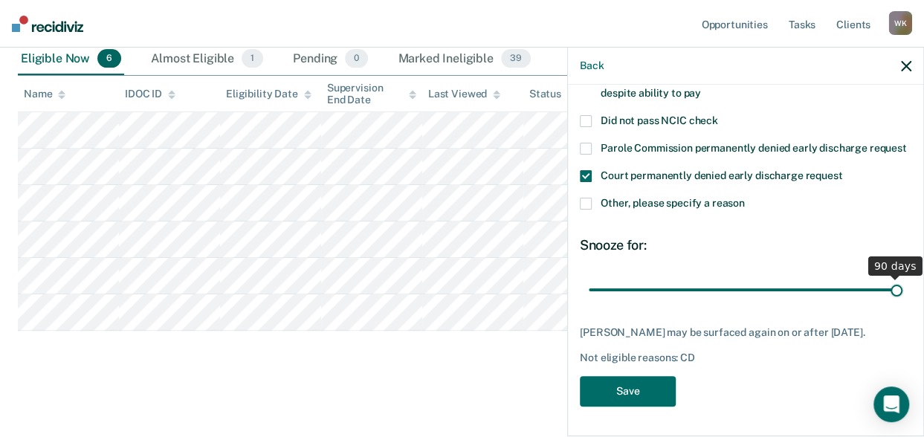
drag, startPoint x: 687, startPoint y: 276, endPoint x: 942, endPoint y: 288, distance: 255.9
type input "90"
click at [902, 288] on input "range" at bounding box center [746, 289] width 314 height 26
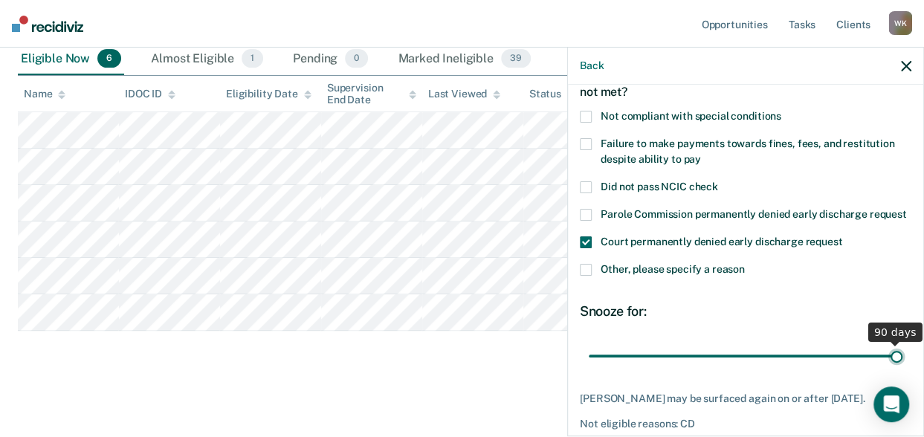
scroll to position [86, 0]
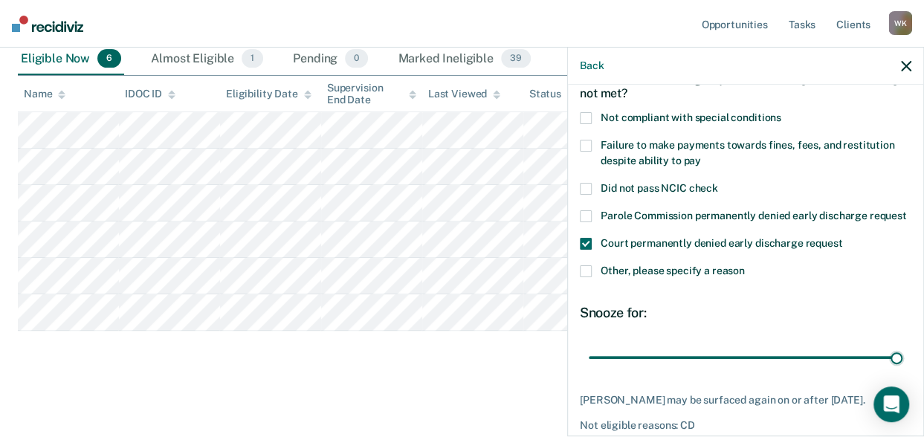
drag, startPoint x: 584, startPoint y: 250, endPoint x: 584, endPoint y: 264, distance: 13.4
click at [584, 250] on span at bounding box center [586, 244] width 12 height 12
click at [584, 277] on span at bounding box center [586, 271] width 12 height 12
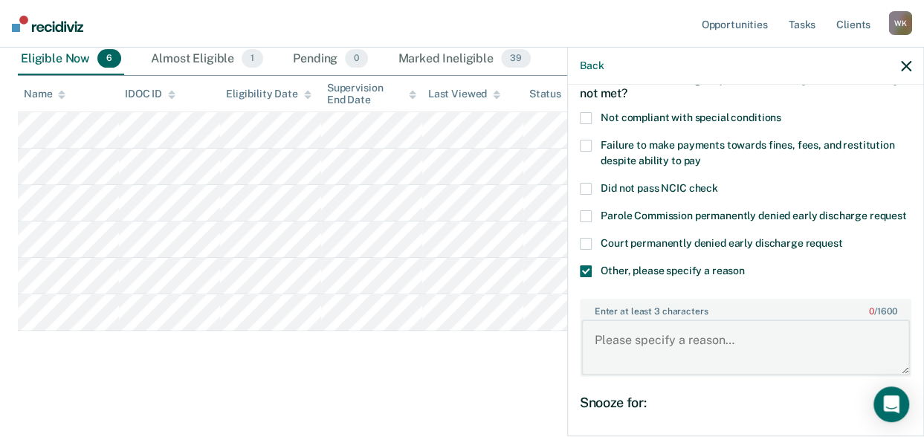
click at [676, 353] on textarea "Enter at least 3 characters 0 / 1600" at bounding box center [745, 347] width 328 height 55
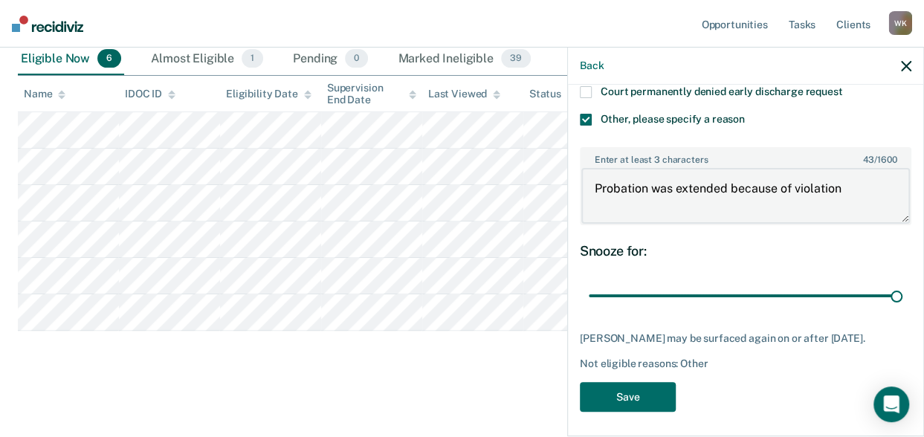
scroll to position [250, 0]
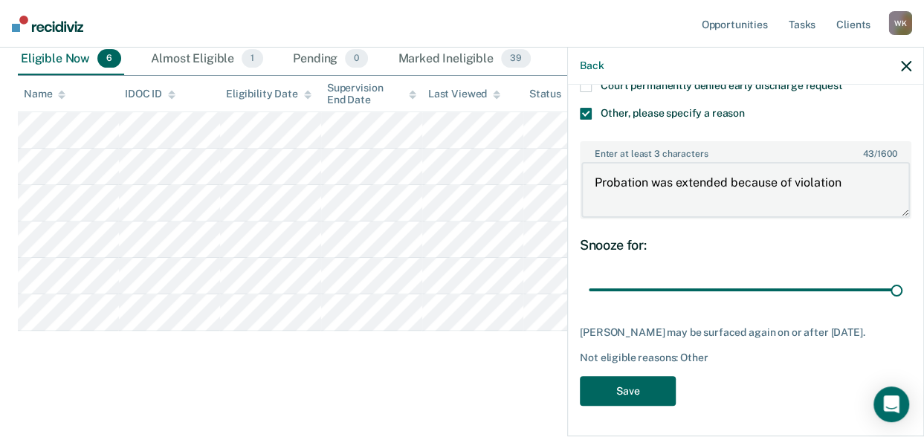
type textarea "Probation was extended because of violation"
click at [642, 406] on button "Save" at bounding box center [628, 391] width 96 height 30
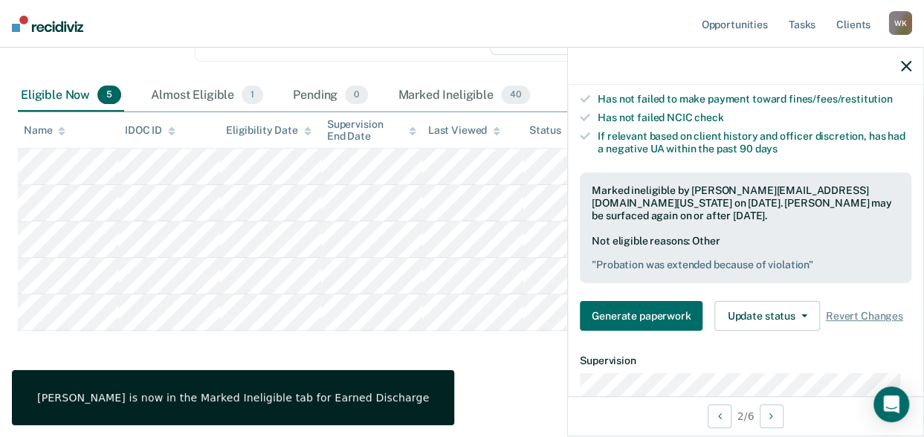
click at [905, 71] on icon "button" at bounding box center [906, 66] width 10 height 10
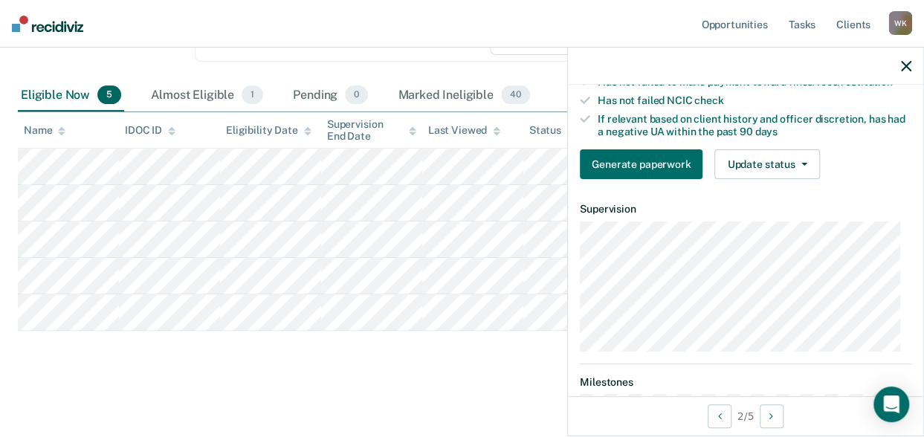
scroll to position [268, 0]
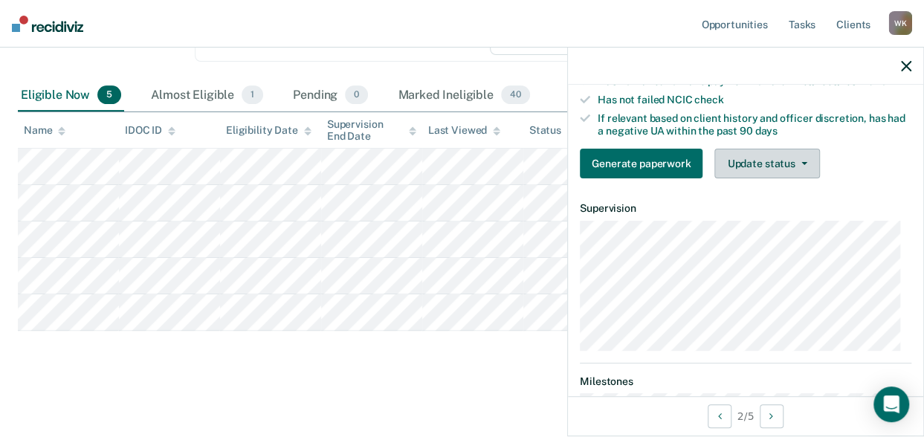
click at [752, 178] on button "Update status" at bounding box center [766, 164] width 105 height 30
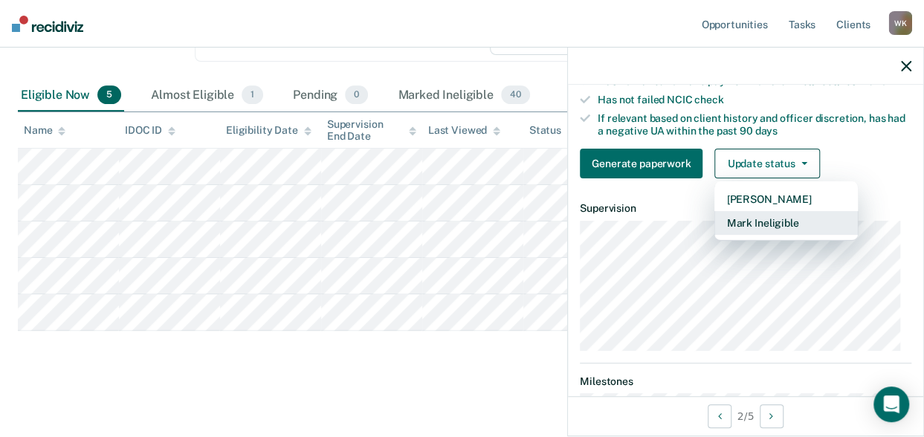
click at [742, 235] on button "Mark Ineligible" at bounding box center [785, 223] width 143 height 24
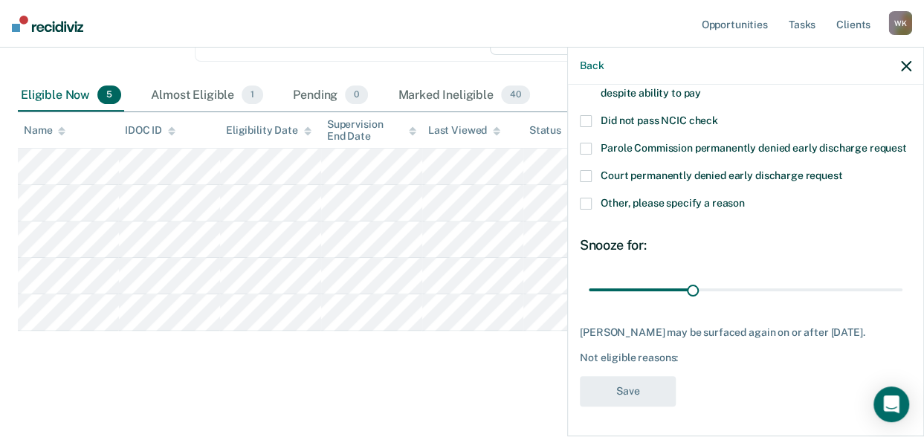
click at [584, 198] on span at bounding box center [586, 204] width 12 height 12
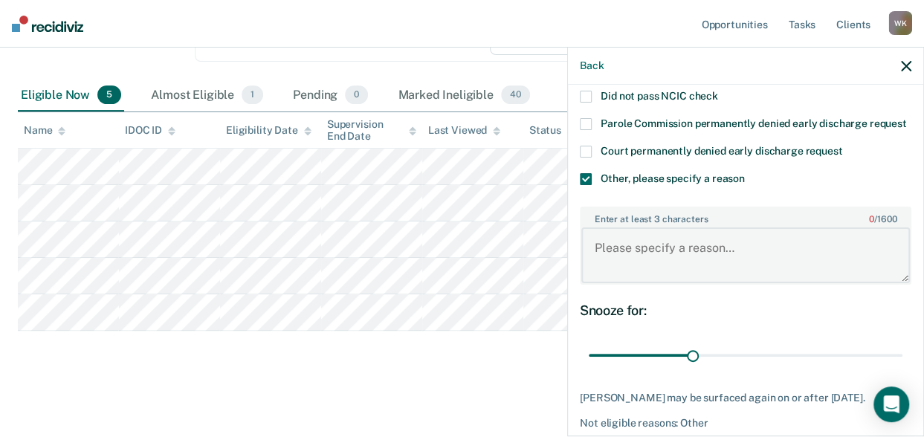
click at [660, 255] on textarea "Enter at least 3 characters 0 / 1600" at bounding box center [745, 254] width 328 height 55
paste textarea "2 time felony DUI'er"
type textarea "2 time felony DUI'er"
drag, startPoint x: 690, startPoint y: 369, endPoint x: 921, endPoint y: 369, distance: 231.9
type input "90"
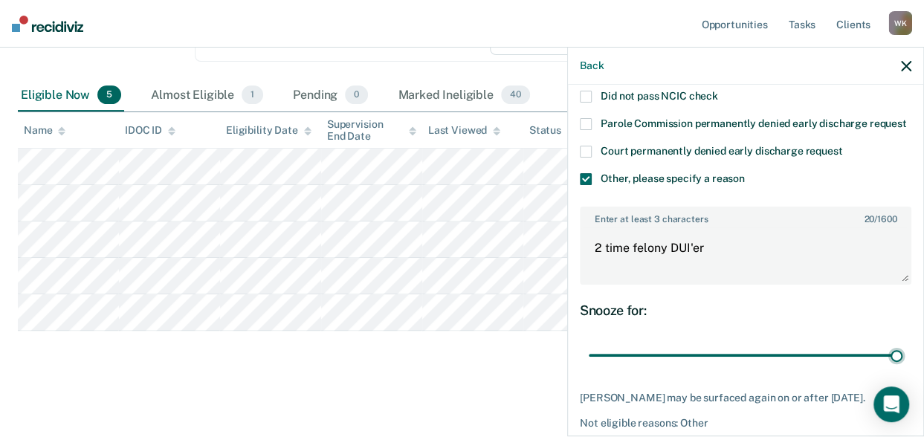
click at [902, 368] on input "range" at bounding box center [746, 355] width 314 height 26
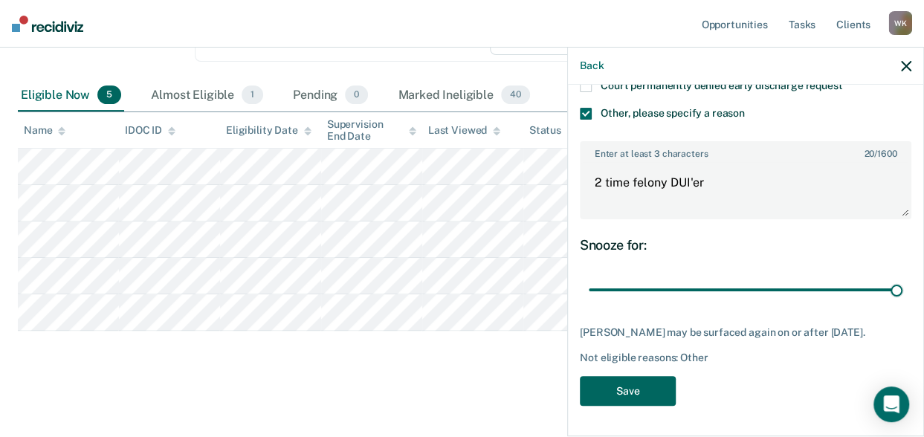
click at [619, 402] on button "Save" at bounding box center [628, 391] width 96 height 30
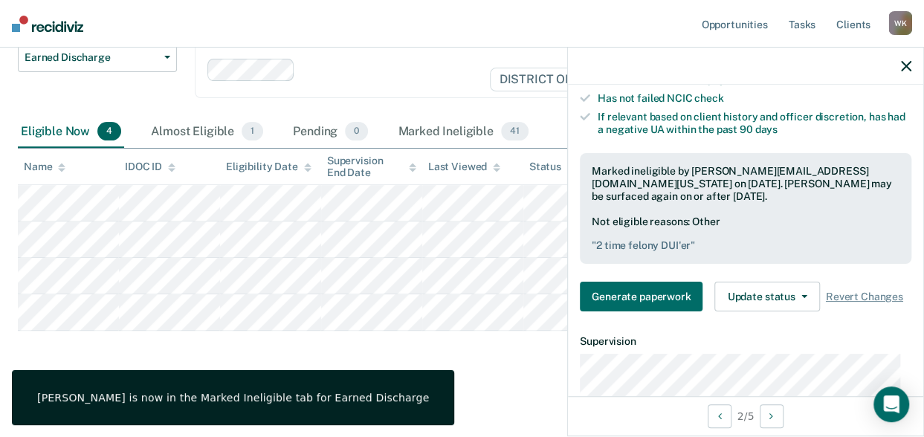
click at [907, 72] on div at bounding box center [745, 66] width 355 height 37
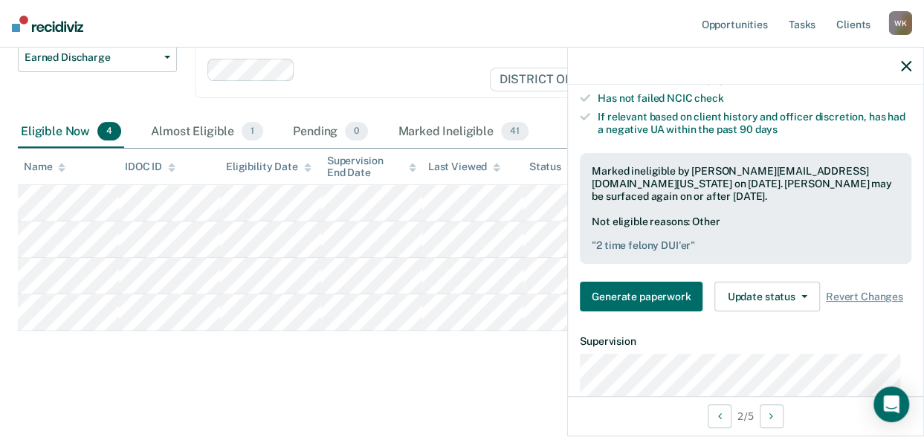
click at [902, 65] on icon "button" at bounding box center [906, 66] width 10 height 10
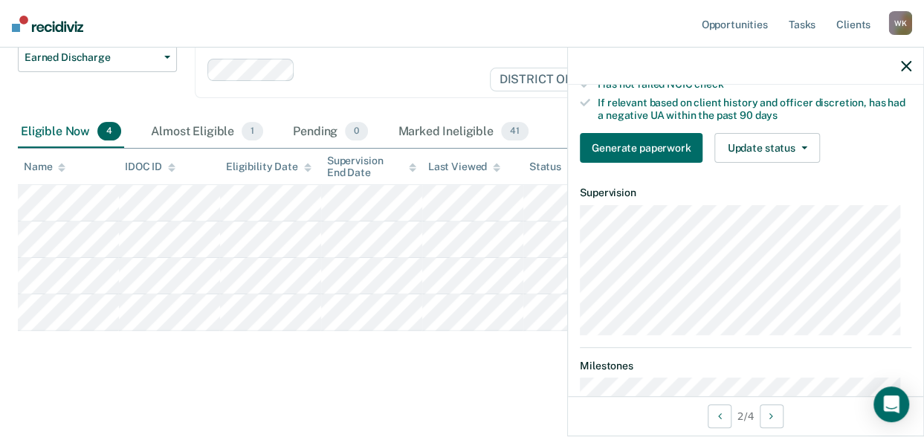
scroll to position [285, 0]
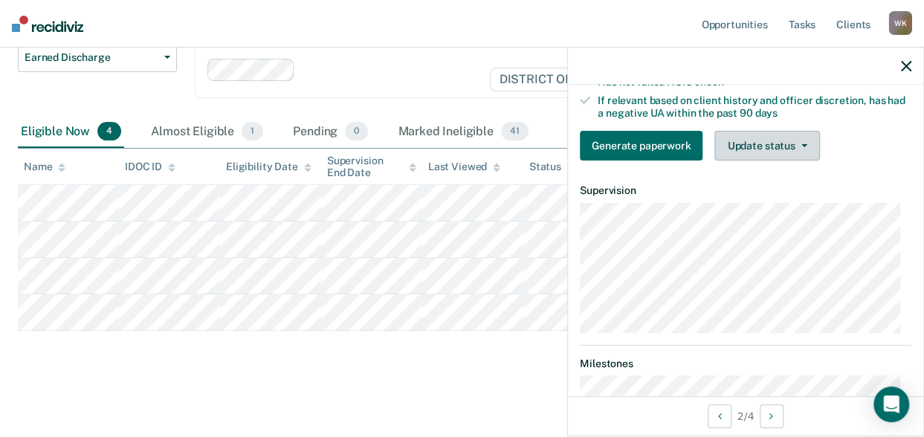
click at [742, 156] on button "Update status" at bounding box center [766, 146] width 105 height 30
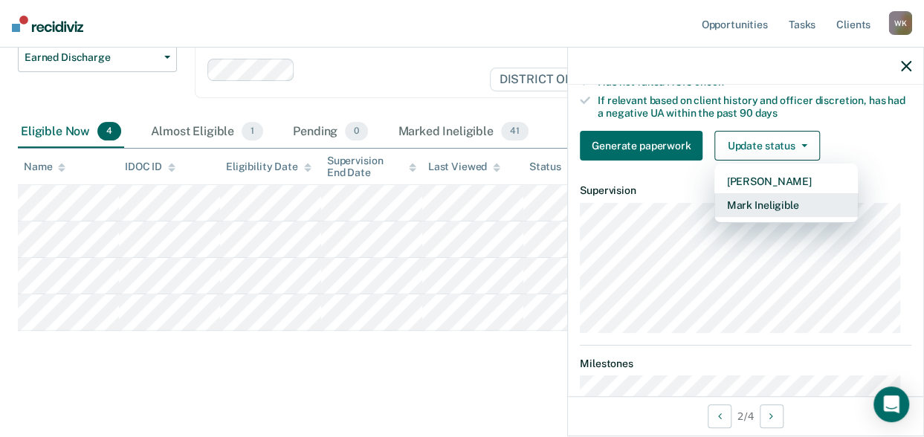
click at [735, 207] on button "Mark Ineligible" at bounding box center [785, 205] width 143 height 24
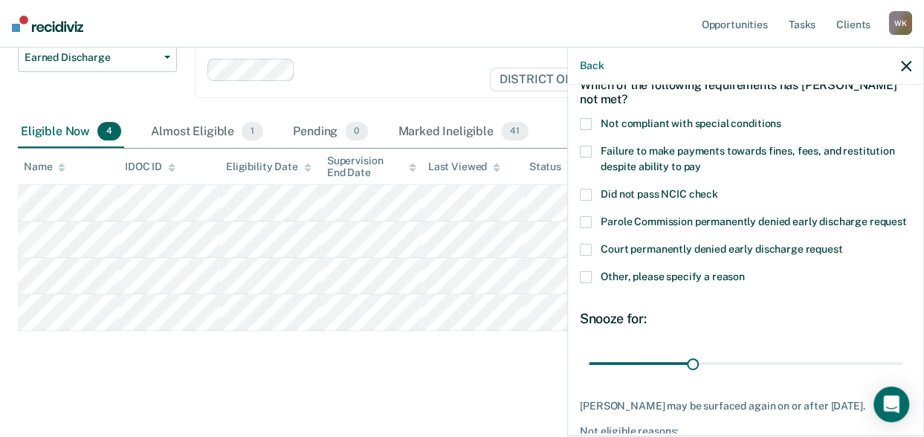
scroll to position [73, 0]
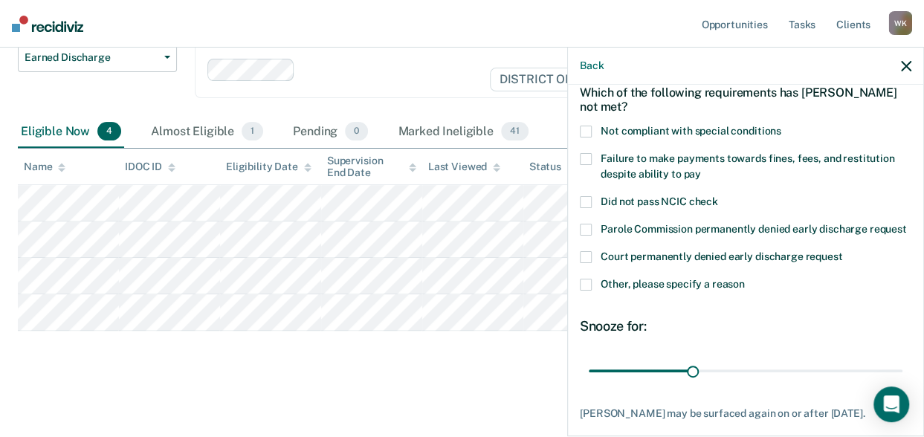
click at [586, 291] on span at bounding box center [586, 285] width 12 height 12
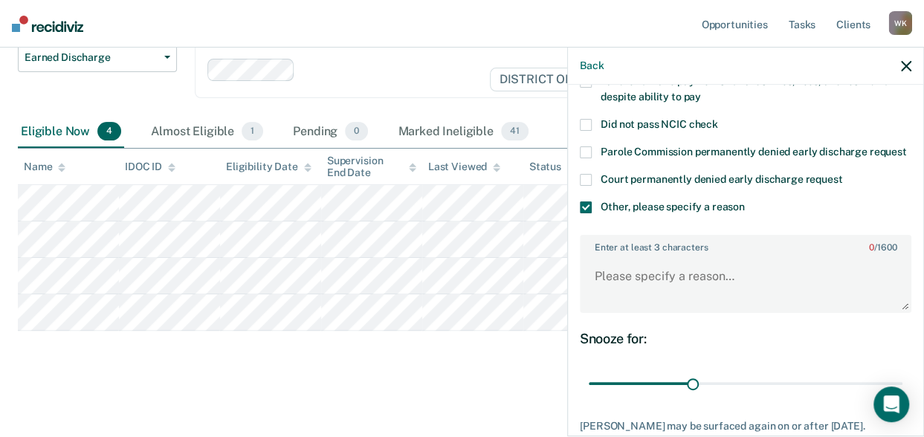
scroll to position [161, 0]
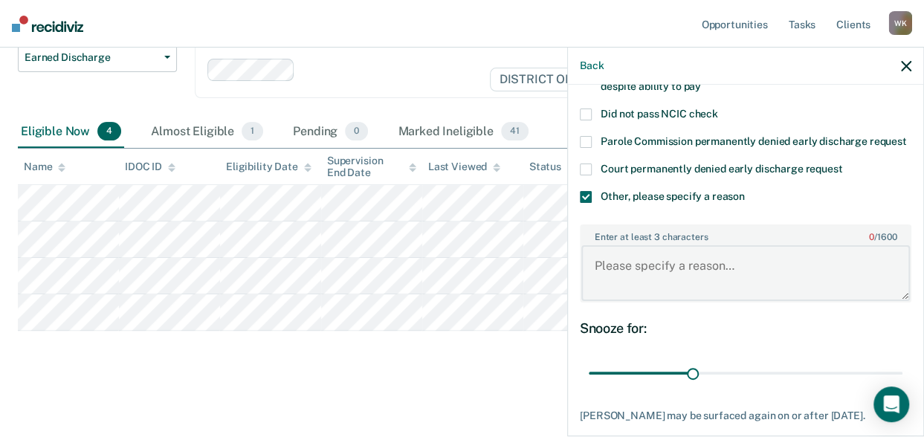
click at [656, 285] on textarea "Enter at least 3 characters 0 / 1600" at bounding box center [745, 272] width 328 height 55
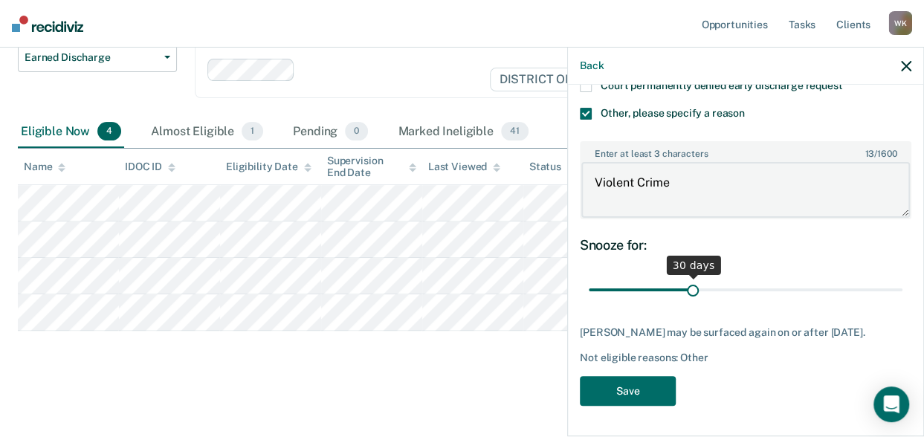
type textarea "Violent Crime"
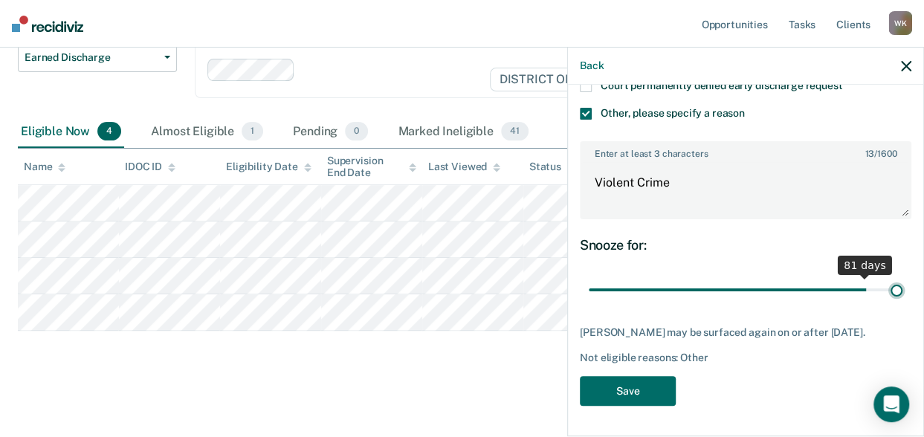
drag, startPoint x: 687, startPoint y: 285, endPoint x: 924, endPoint y: 280, distance: 237.8
type input "90"
click at [902, 280] on input "range" at bounding box center [746, 289] width 314 height 26
click at [612, 393] on button "Save" at bounding box center [628, 391] width 96 height 30
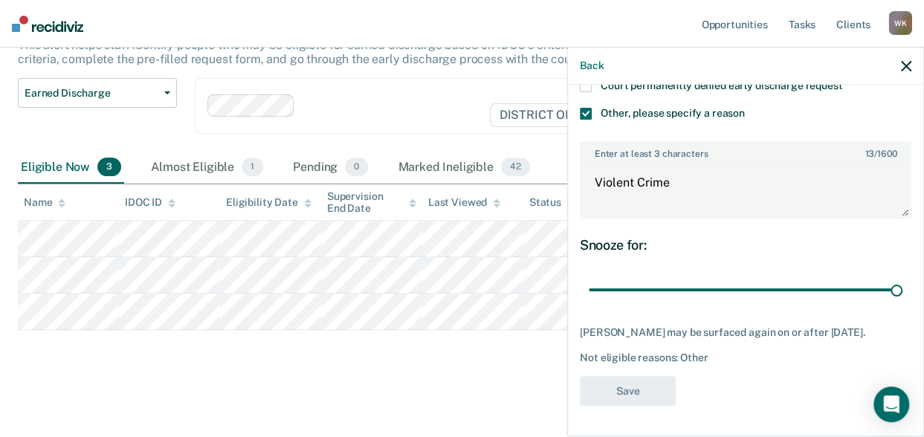
scroll to position [106, 0]
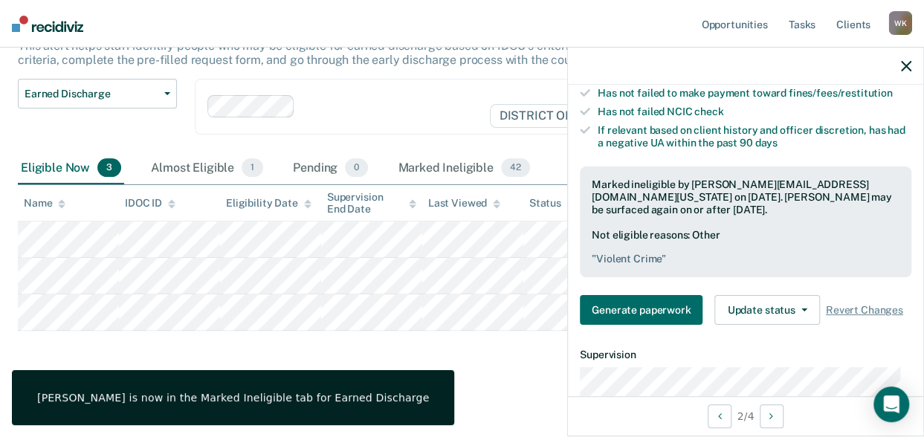
click at [904, 68] on icon "button" at bounding box center [906, 66] width 10 height 10
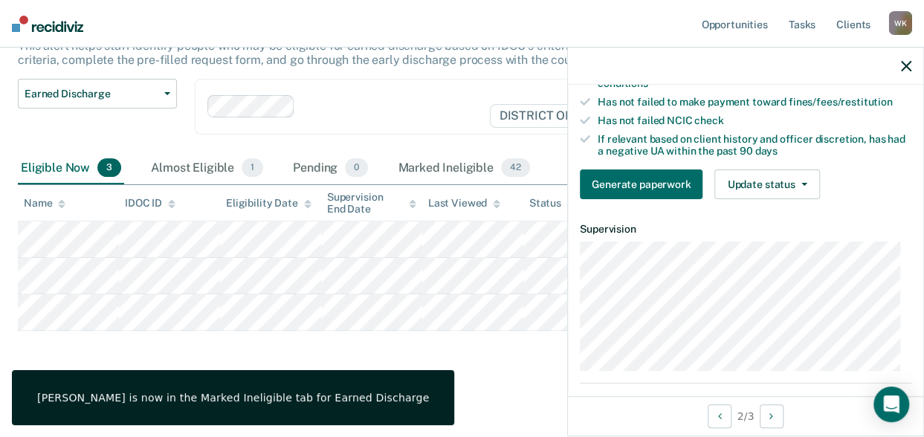
scroll to position [260, 0]
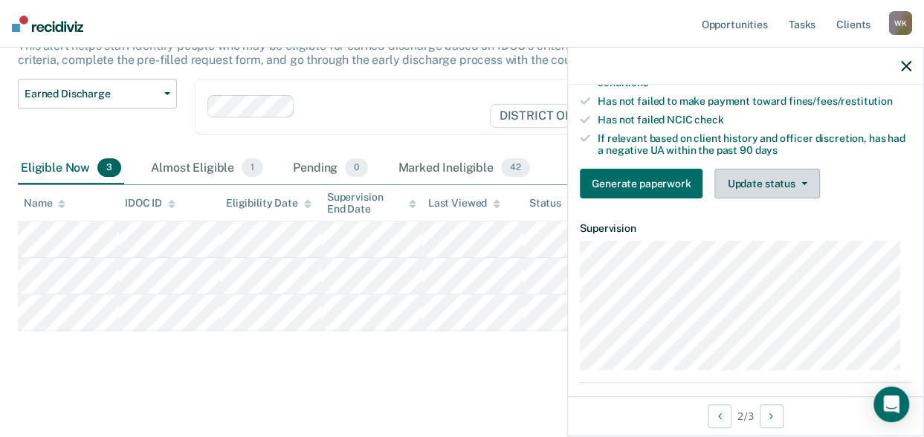
click at [751, 182] on button "Update status" at bounding box center [766, 184] width 105 height 30
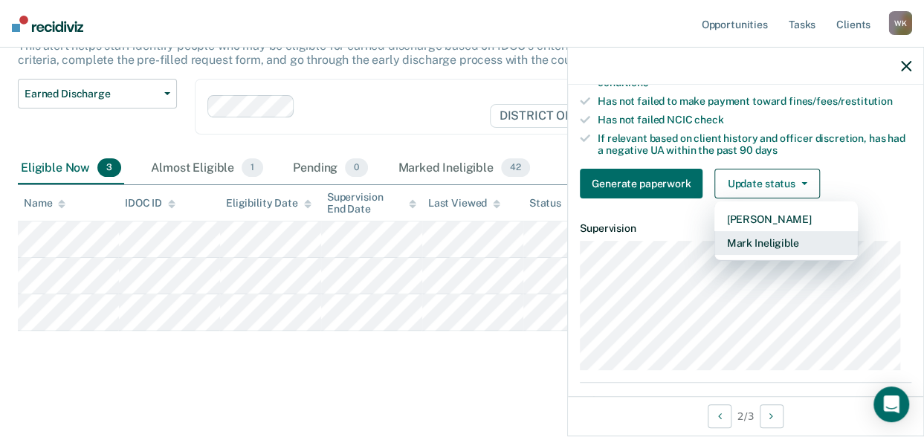
click at [740, 240] on button "Mark Ineligible" at bounding box center [785, 243] width 143 height 24
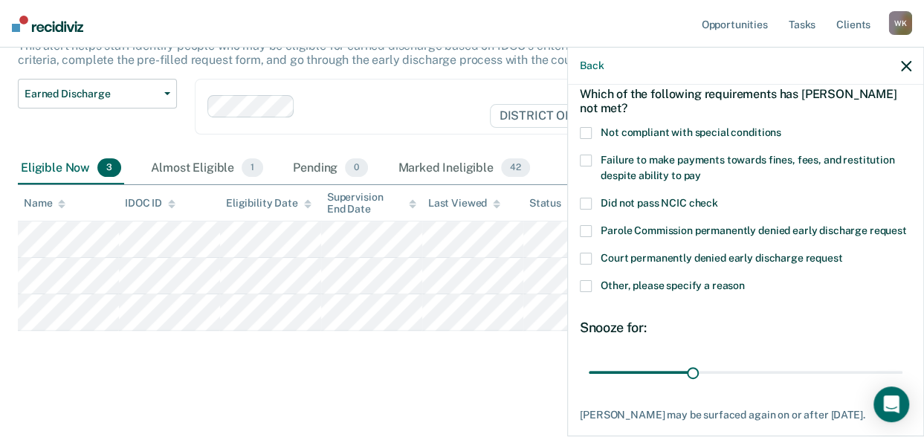
scroll to position [67, 0]
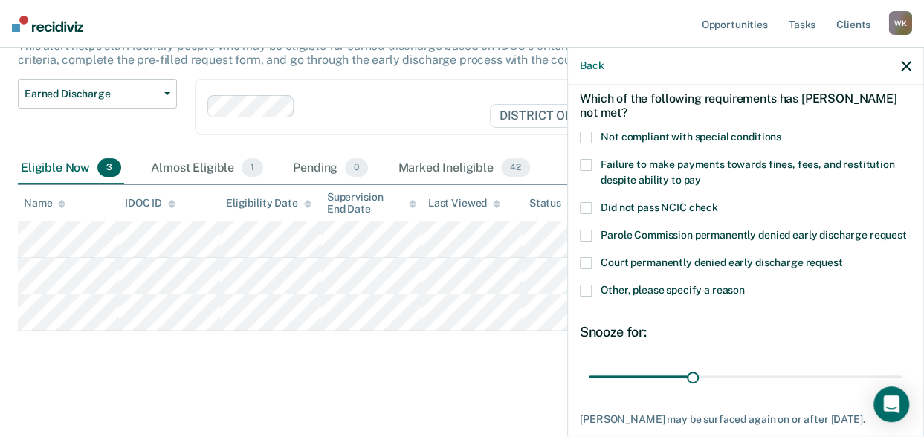
click at [586, 132] on span at bounding box center [586, 138] width 12 height 12
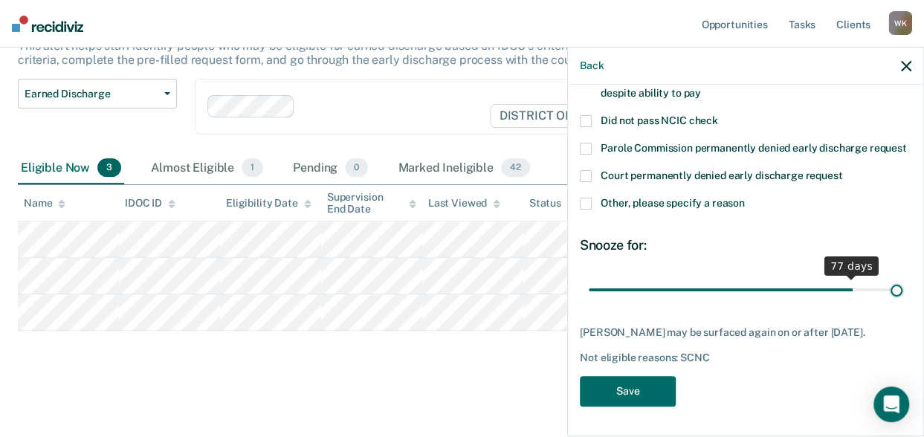
drag, startPoint x: 688, startPoint y: 279, endPoint x: 942, endPoint y: 283, distance: 254.2
type input "90"
click at [902, 283] on input "range" at bounding box center [746, 289] width 314 height 26
click at [615, 400] on button "Save" at bounding box center [628, 391] width 96 height 30
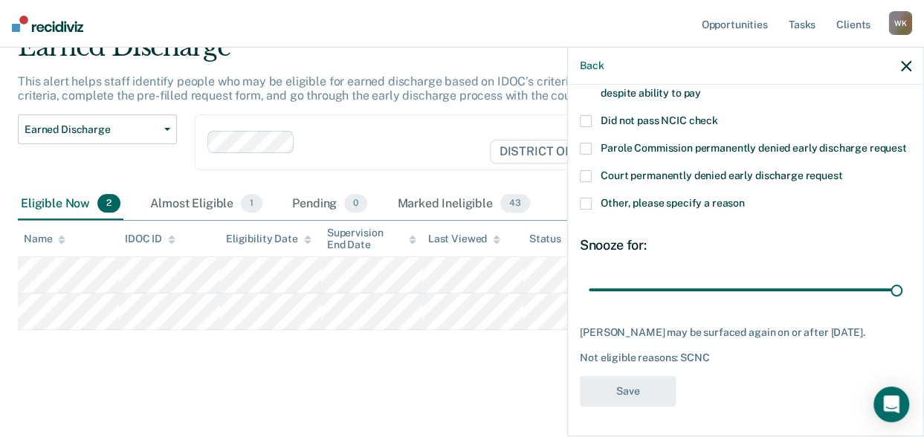
scroll to position [70, 0]
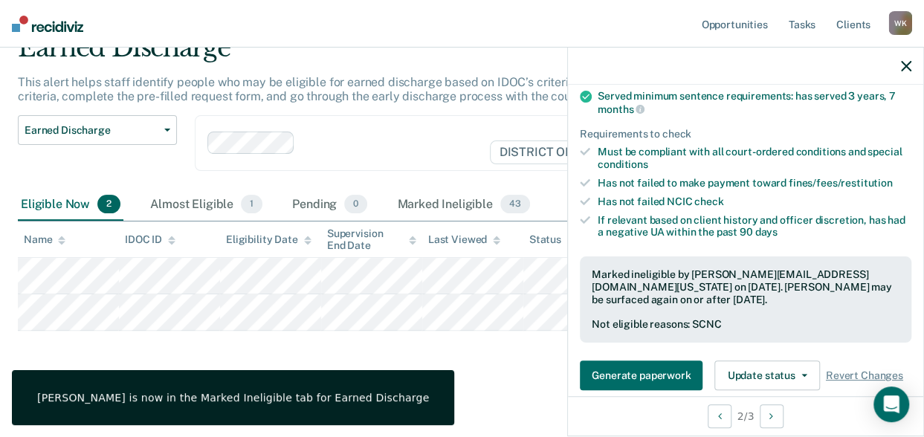
click at [901, 62] on icon "button" at bounding box center [906, 66] width 10 height 10
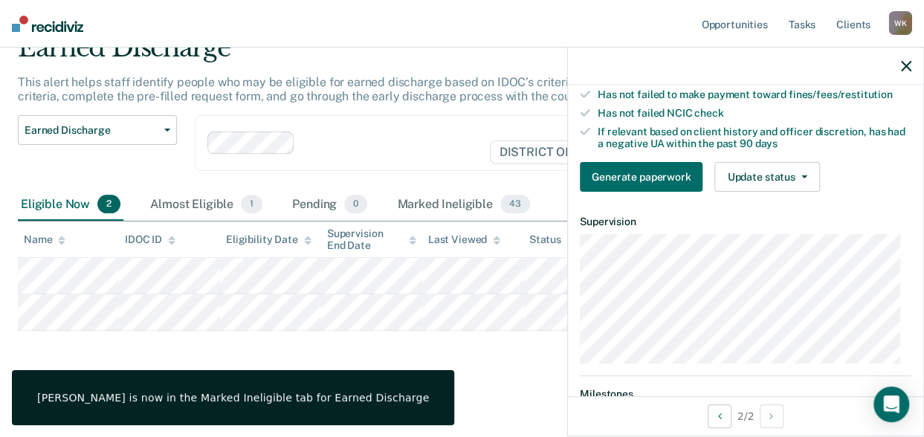
scroll to position [268, 0]
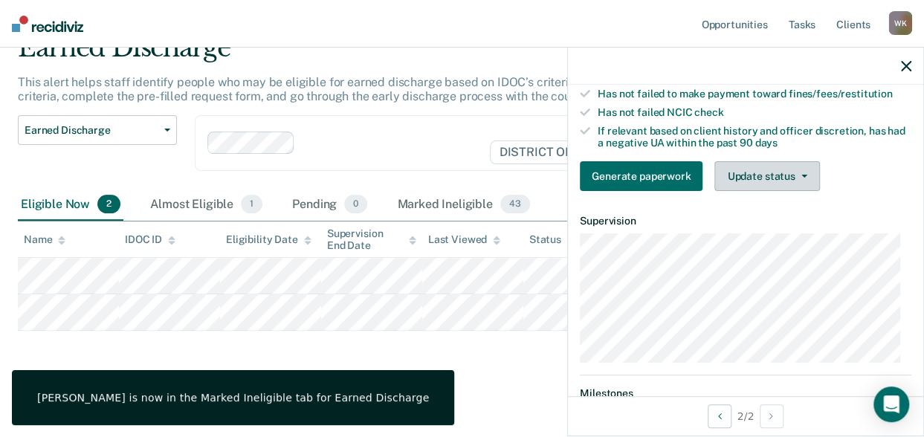
click at [740, 169] on button "Update status" at bounding box center [766, 176] width 105 height 30
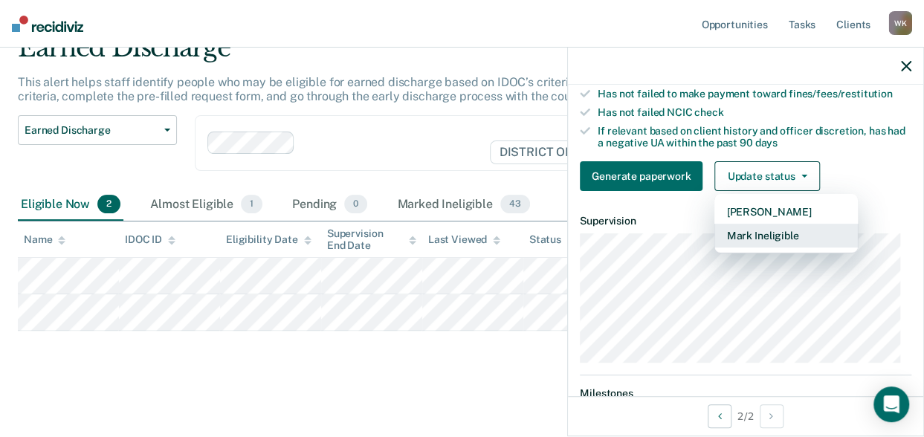
click at [734, 234] on button "Mark Ineligible" at bounding box center [785, 236] width 143 height 24
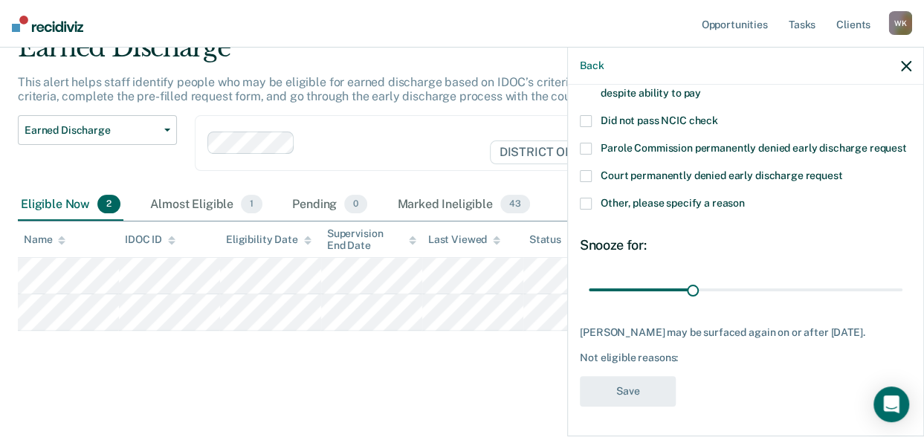
scroll to position [0, 0]
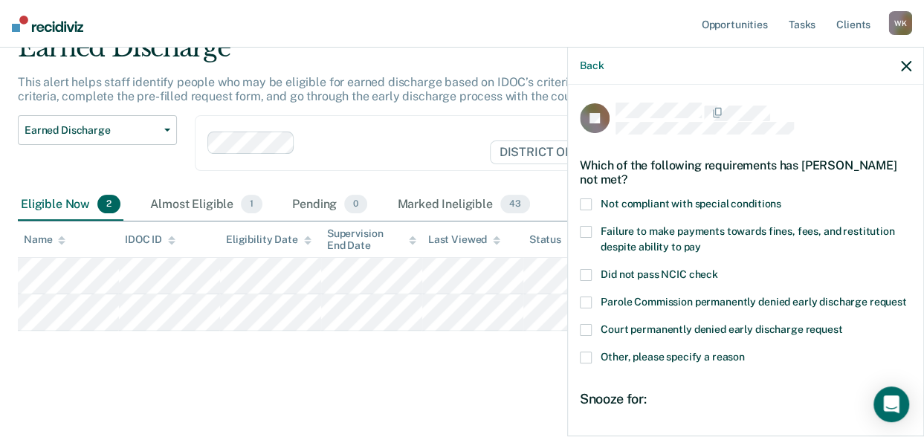
click at [584, 198] on span at bounding box center [586, 204] width 12 height 12
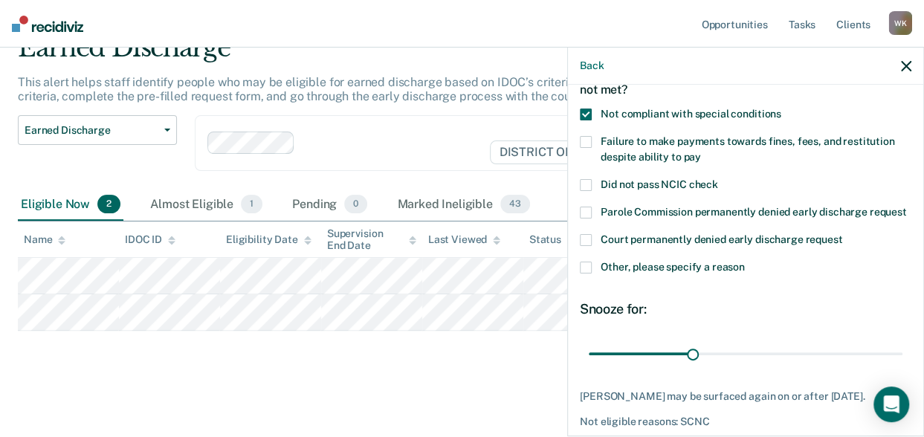
scroll to position [91, 0]
drag, startPoint x: 691, startPoint y: 366, endPoint x: 938, endPoint y: 350, distance: 247.2
type input "90"
click at [902, 350] on input "range" at bounding box center [746, 353] width 314 height 26
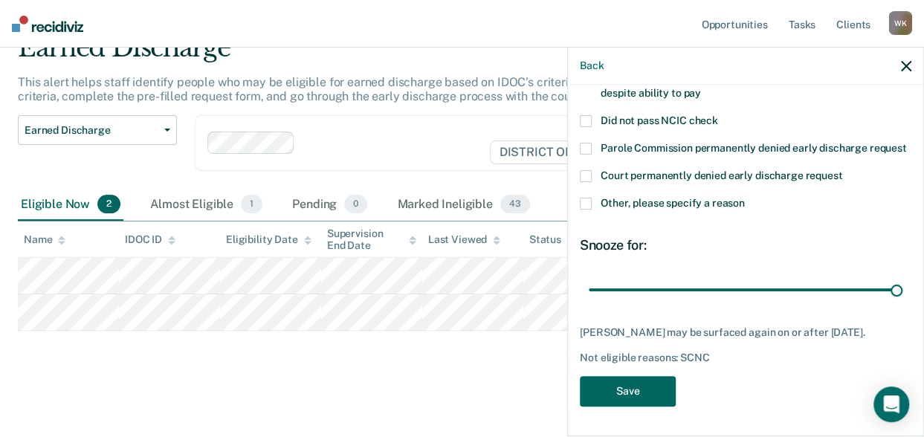
click at [615, 399] on button "Save" at bounding box center [628, 391] width 96 height 30
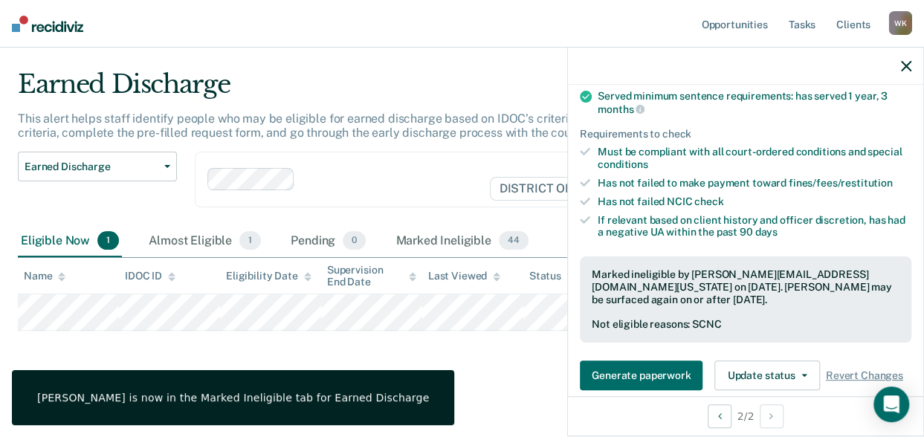
click at [905, 69] on icon "button" at bounding box center [906, 66] width 10 height 10
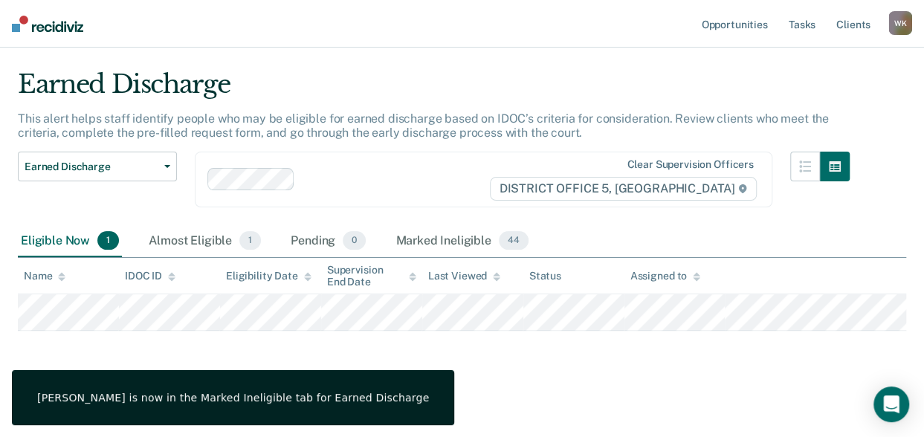
click at [57, 27] on img at bounding box center [47, 24] width 71 height 16
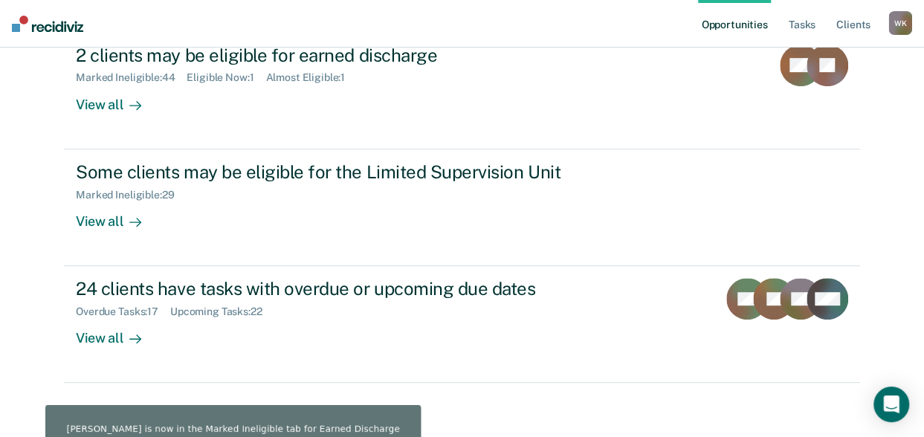
scroll to position [330, 0]
